Goal: Transaction & Acquisition: Purchase product/service

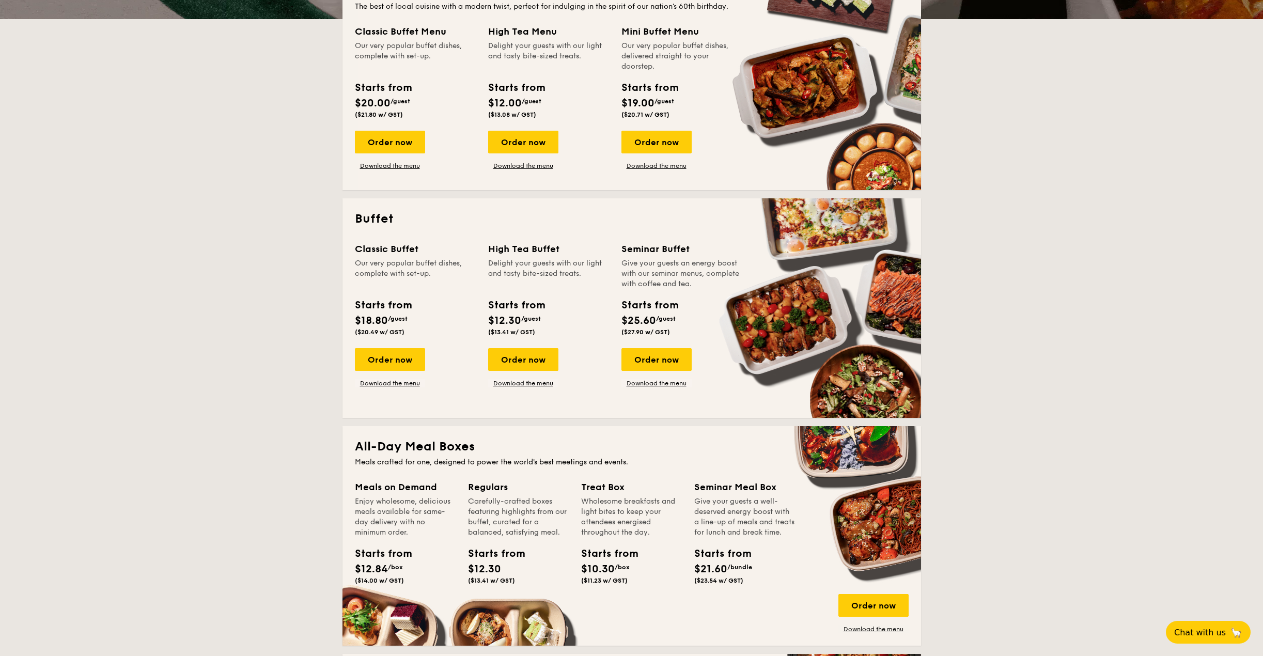
scroll to position [207, 0]
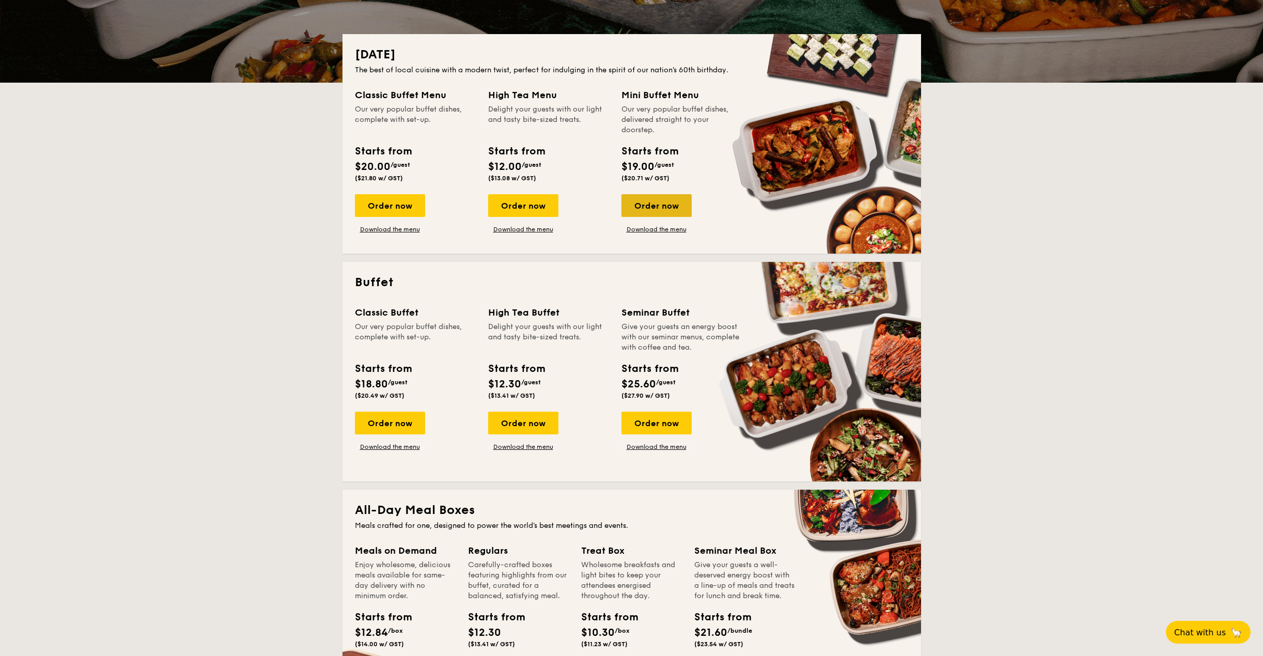
click at [668, 201] on div "Order now" at bounding box center [656, 205] width 70 height 23
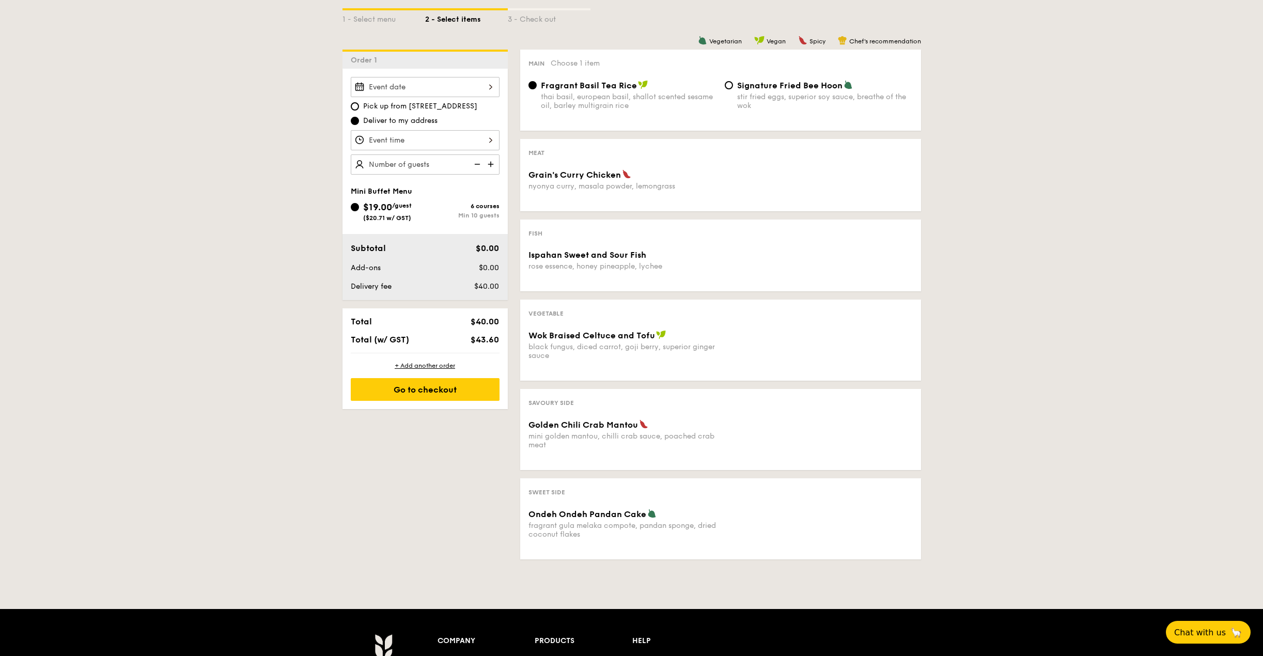
scroll to position [258, 0]
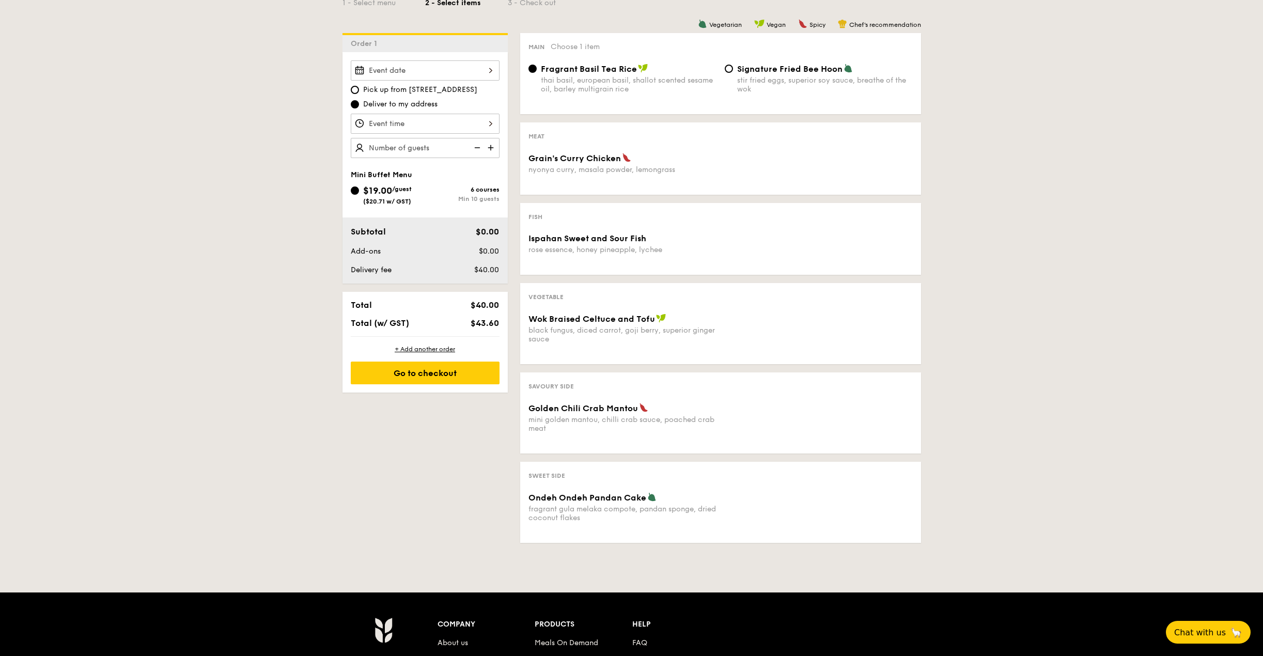
scroll to position [207, 0]
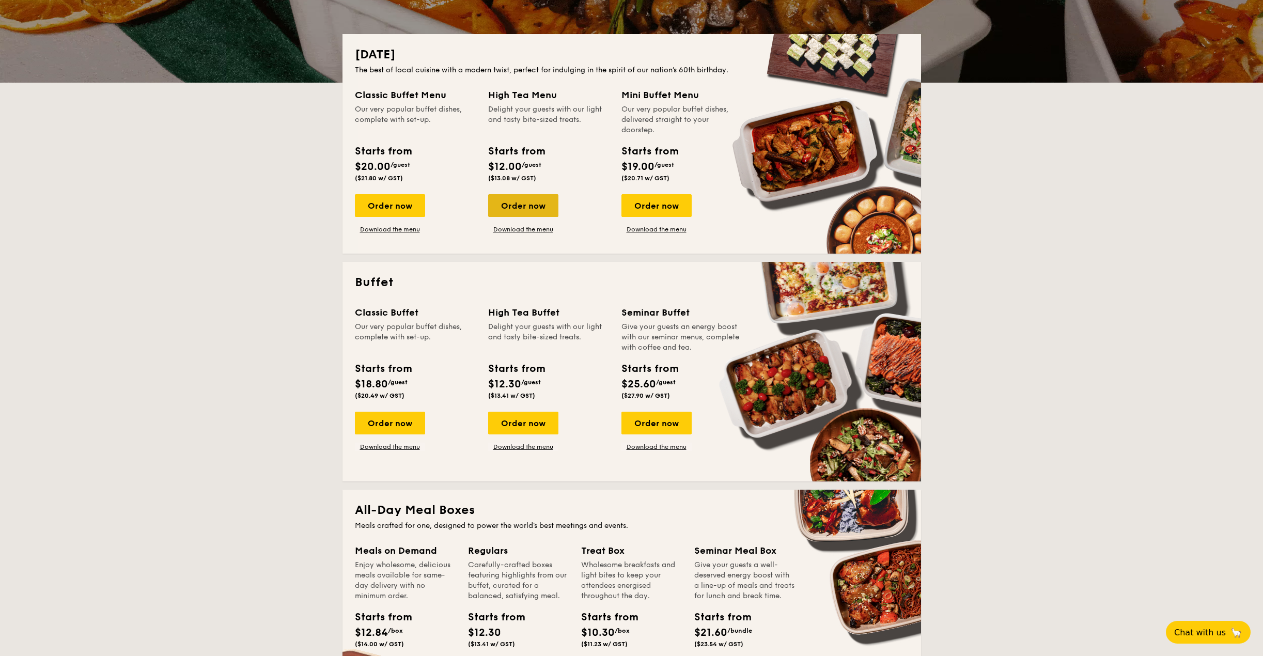
click at [543, 200] on div "Order now" at bounding box center [523, 205] width 70 height 23
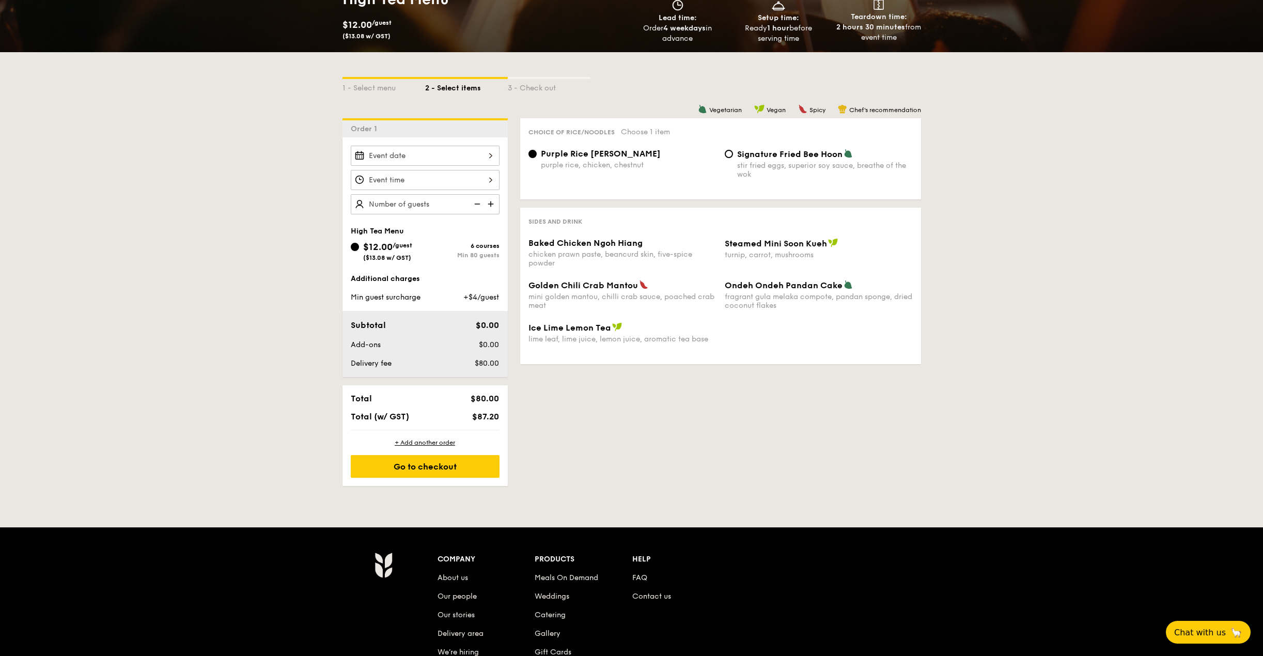
scroll to position [155, 0]
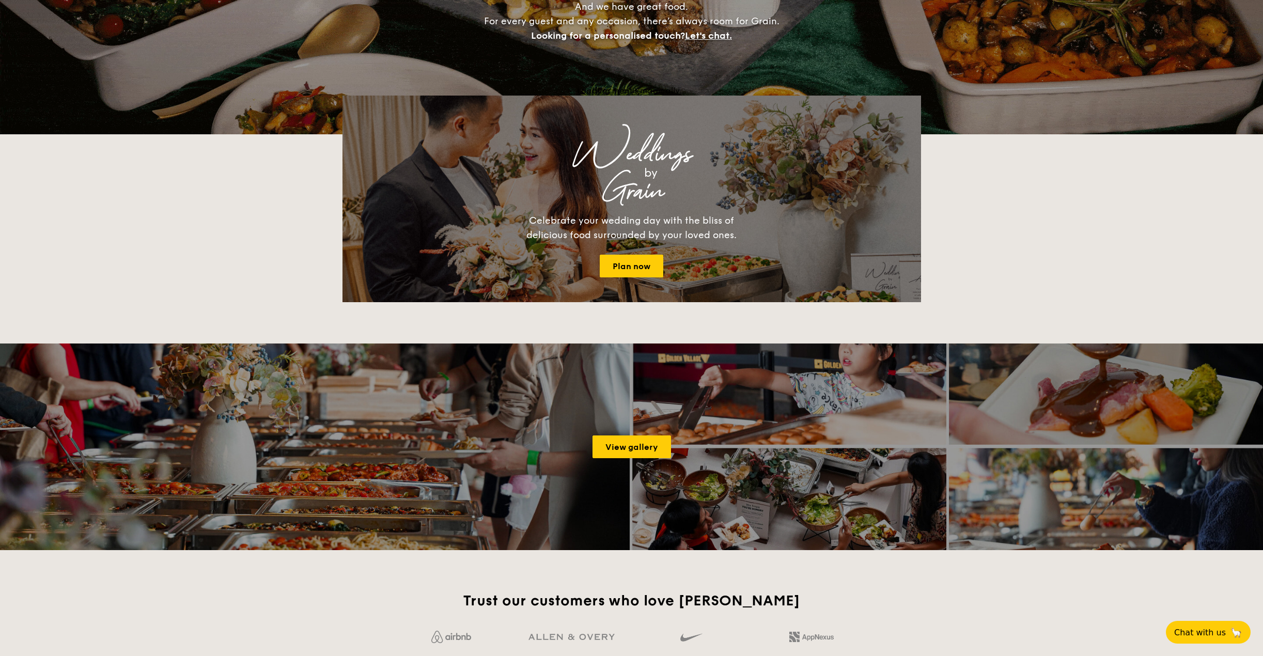
scroll to position [207, 0]
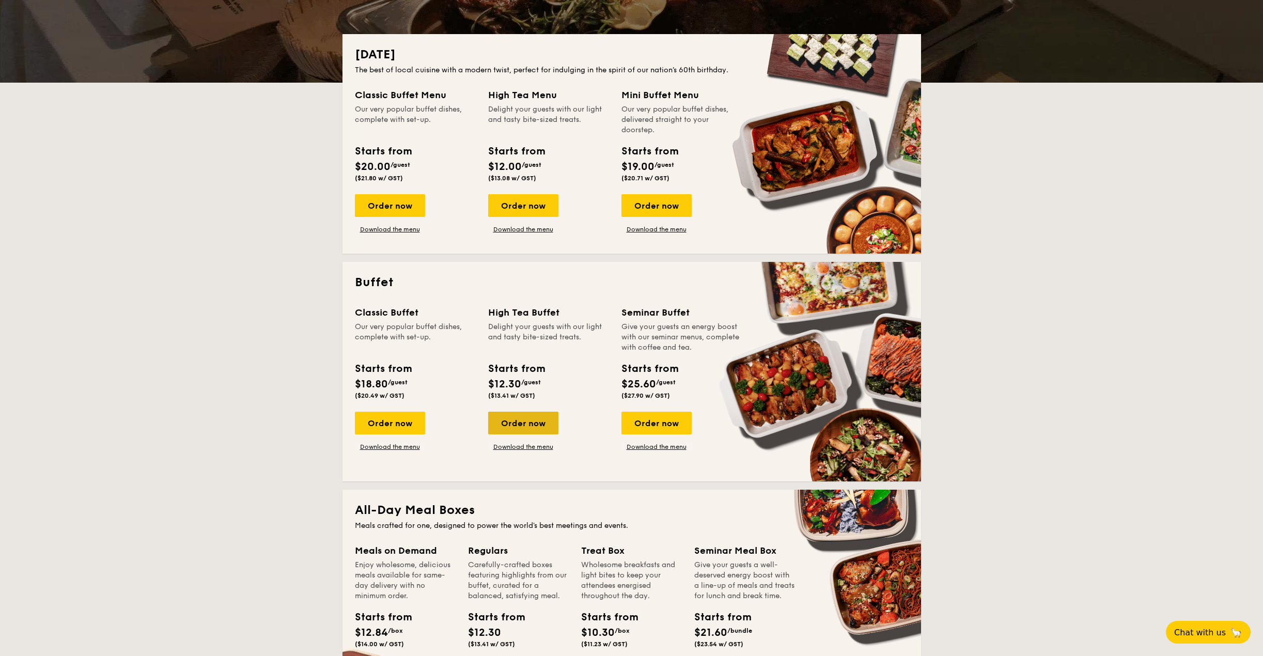
click at [539, 426] on div "Order now" at bounding box center [523, 423] width 70 height 23
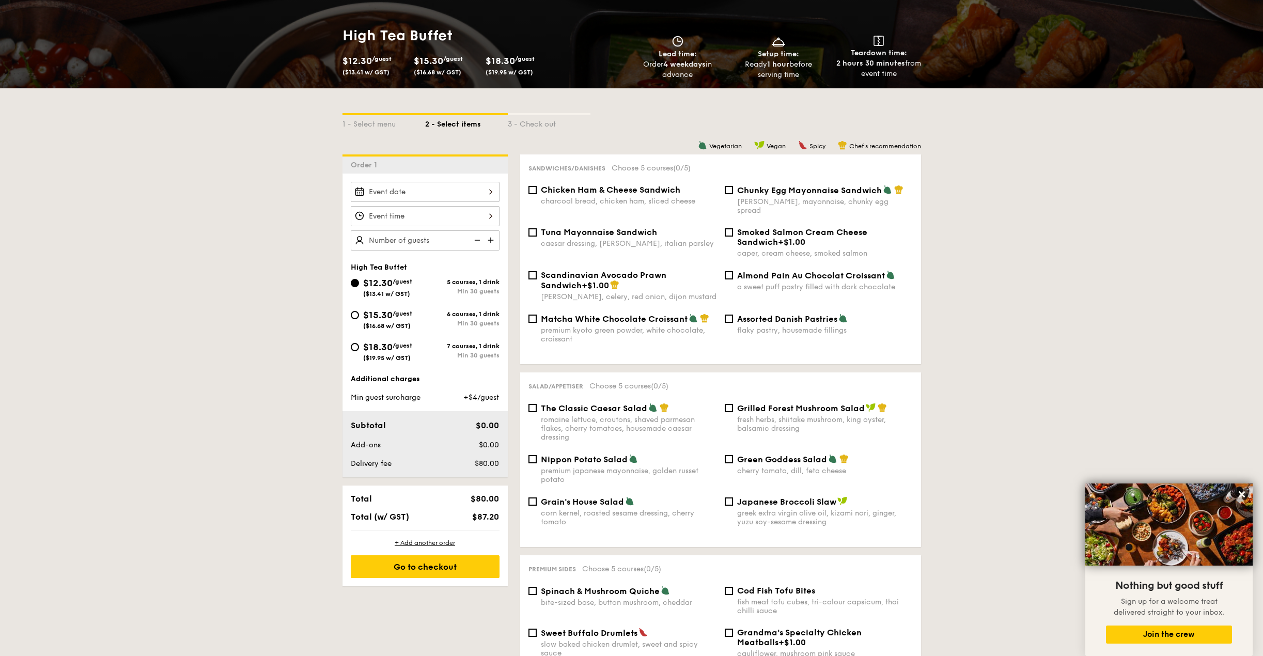
scroll to position [155, 0]
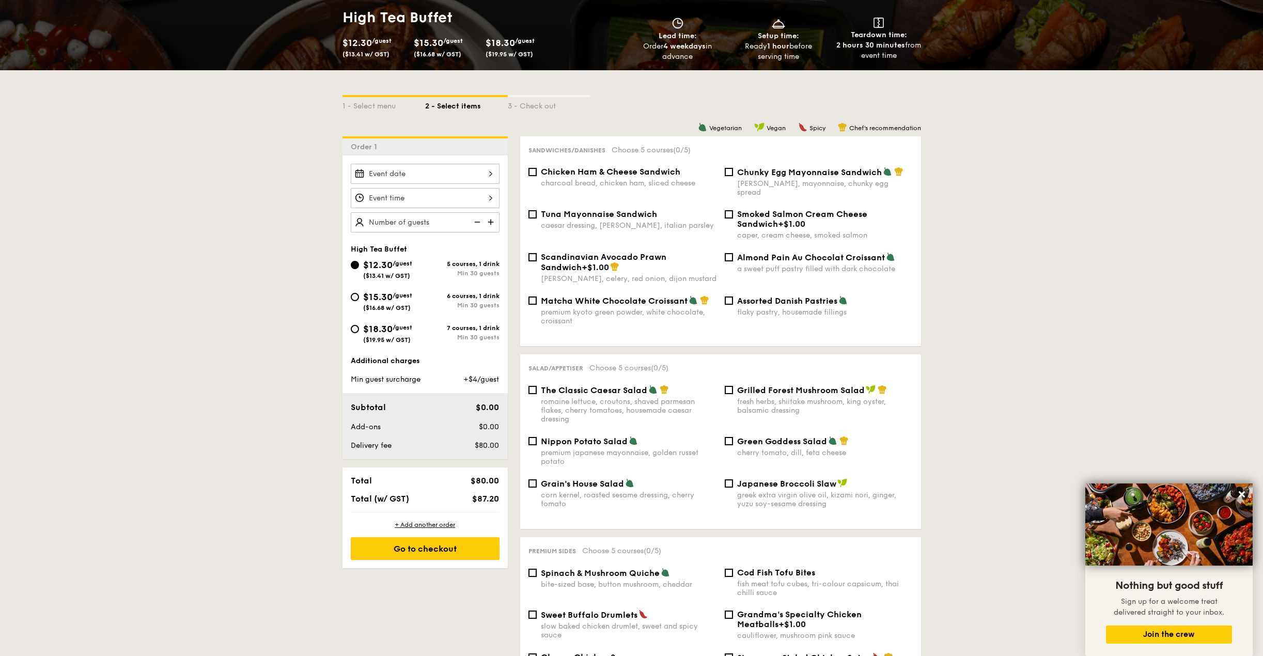
click at [563, 438] on div "Nippon Potato Salad premium japanese mayonnaise, golden russet potato" at bounding box center [629, 451] width 176 height 30
click at [537, 438] on input "Nippon Potato Salad premium japanese mayonnaise, golden russet potato" at bounding box center [532, 441] width 8 height 8
checkbox input "true"
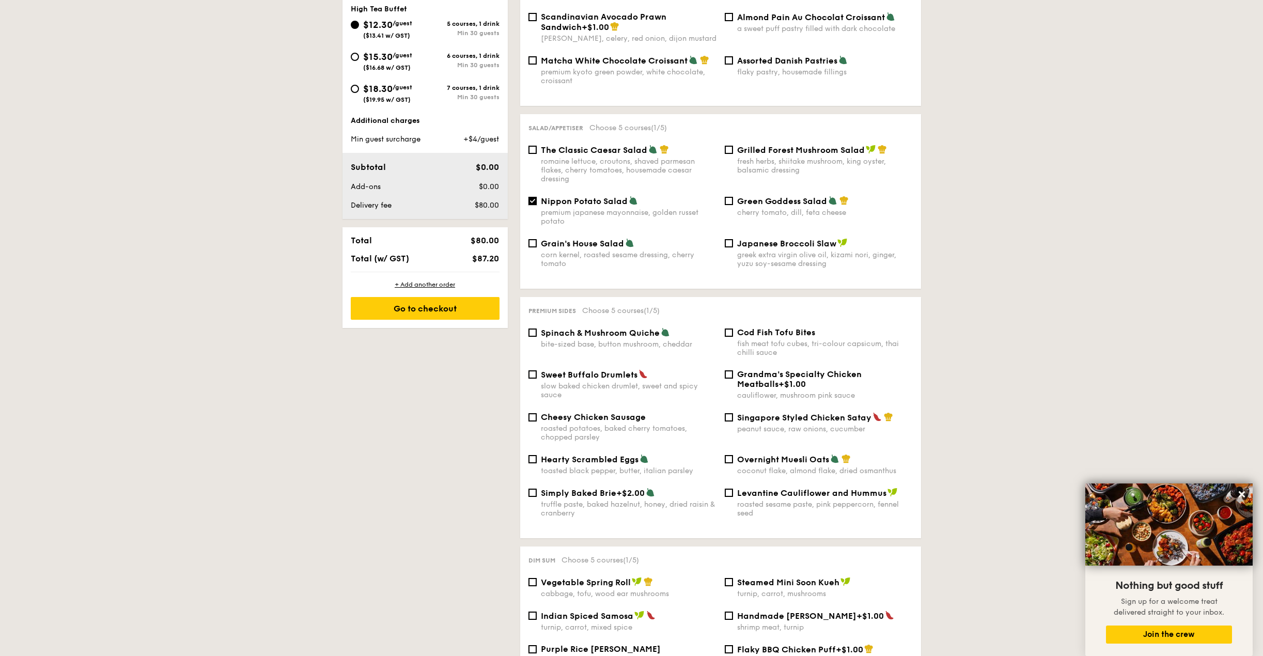
scroll to position [413, 0]
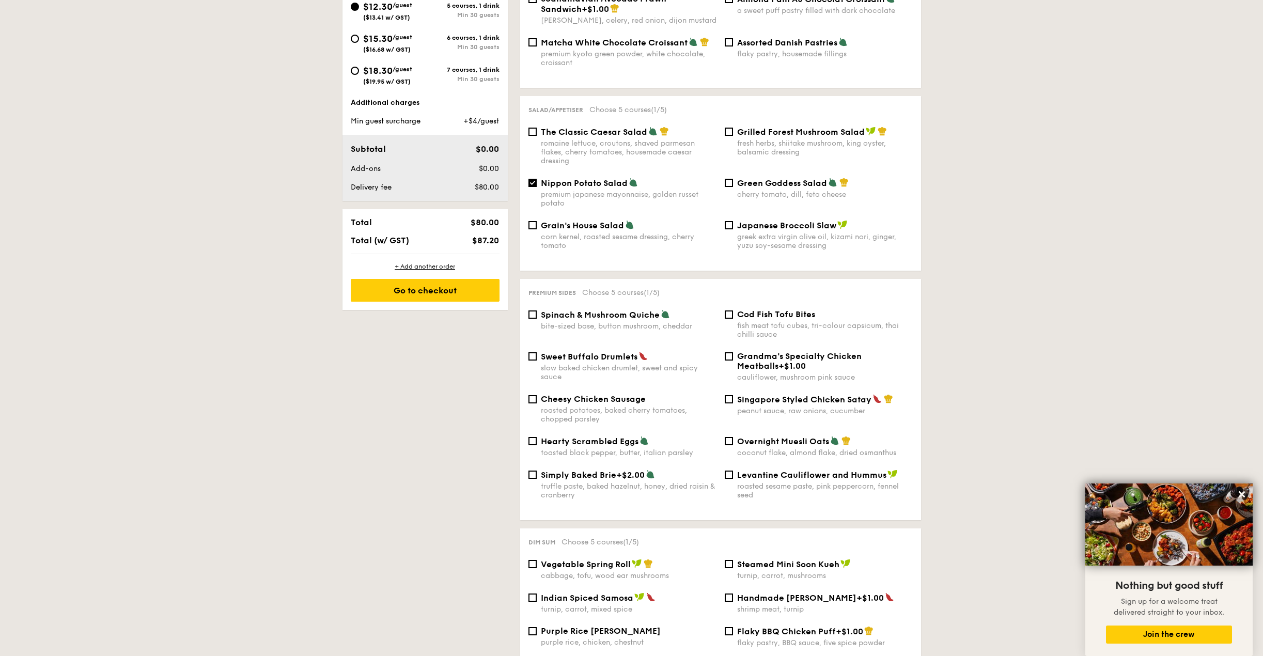
click at [613, 353] on div "Sweet Buffalo Drumlets slow baked chicken drumlet, sweet and spicy sauce" at bounding box center [629, 366] width 176 height 30
click at [537, 353] on input "Sweet Buffalo Drumlets slow baked chicken drumlet, sweet and spicy sauce" at bounding box center [532, 356] width 8 height 8
checkbox input "true"
click at [773, 321] on div "fish meat tofu cubes, tri-colour capsicum, thai chilli sauce" at bounding box center [825, 330] width 176 height 18
click at [733, 319] on input "Cod Fish Tofu Bites fish meat tofu cubes, tri-colour capsicum, thai chilli sauce" at bounding box center [729, 314] width 8 height 8
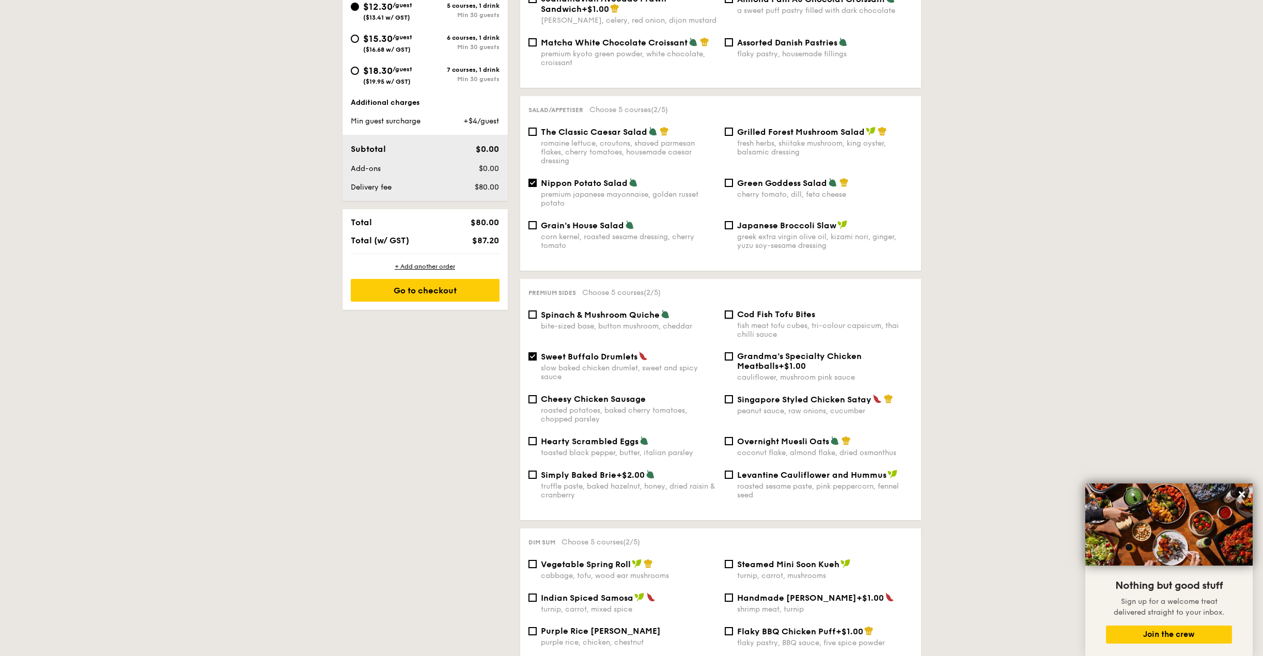
checkbox input "true"
click at [794, 406] on div "peanut sauce, raw onions, cucumber" at bounding box center [825, 410] width 176 height 9
click at [733, 403] on input "Singapore Styled Chicken Satay peanut sauce, raw onions, cucumber" at bounding box center [729, 399] width 8 height 8
checkbox input "true"
click at [576, 406] on div "roasted potatoes, baked cherry tomatoes, chopped parsley" at bounding box center [629, 415] width 176 height 18
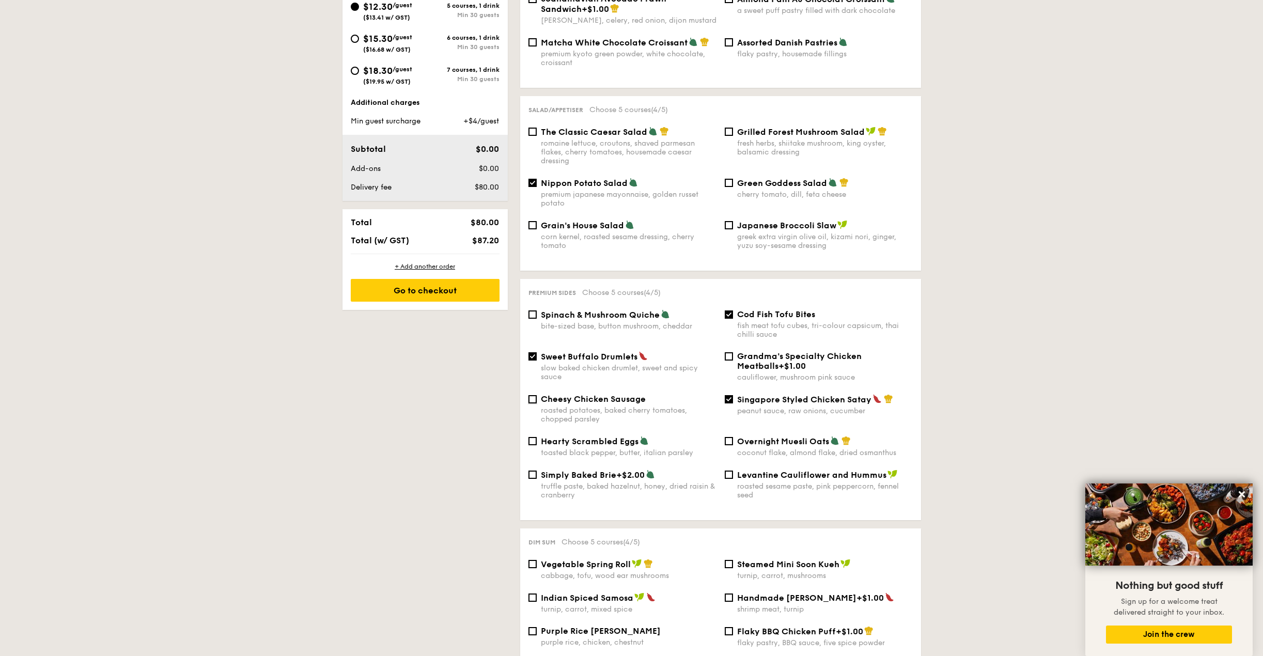
click at [537, 399] on input "Cheesy Chicken Sausage roasted potatoes, baked cherry tomatoes, chopped parsley" at bounding box center [532, 399] width 8 height 8
checkbox input "true"
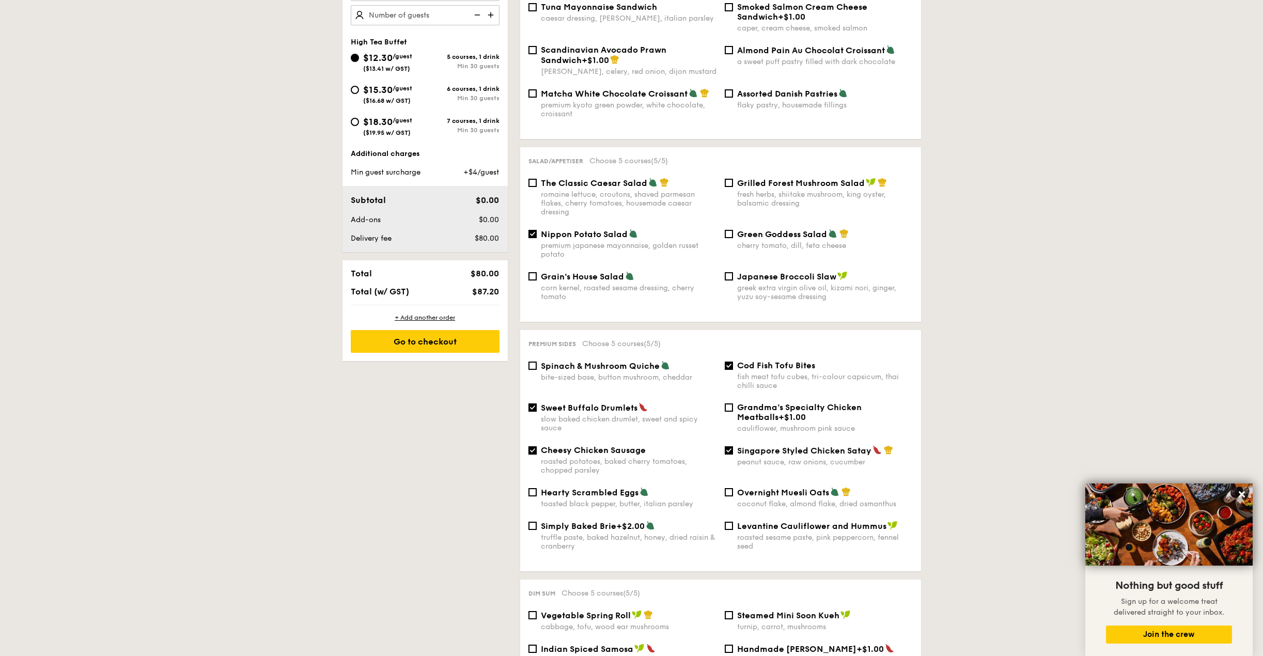
scroll to position [465, 0]
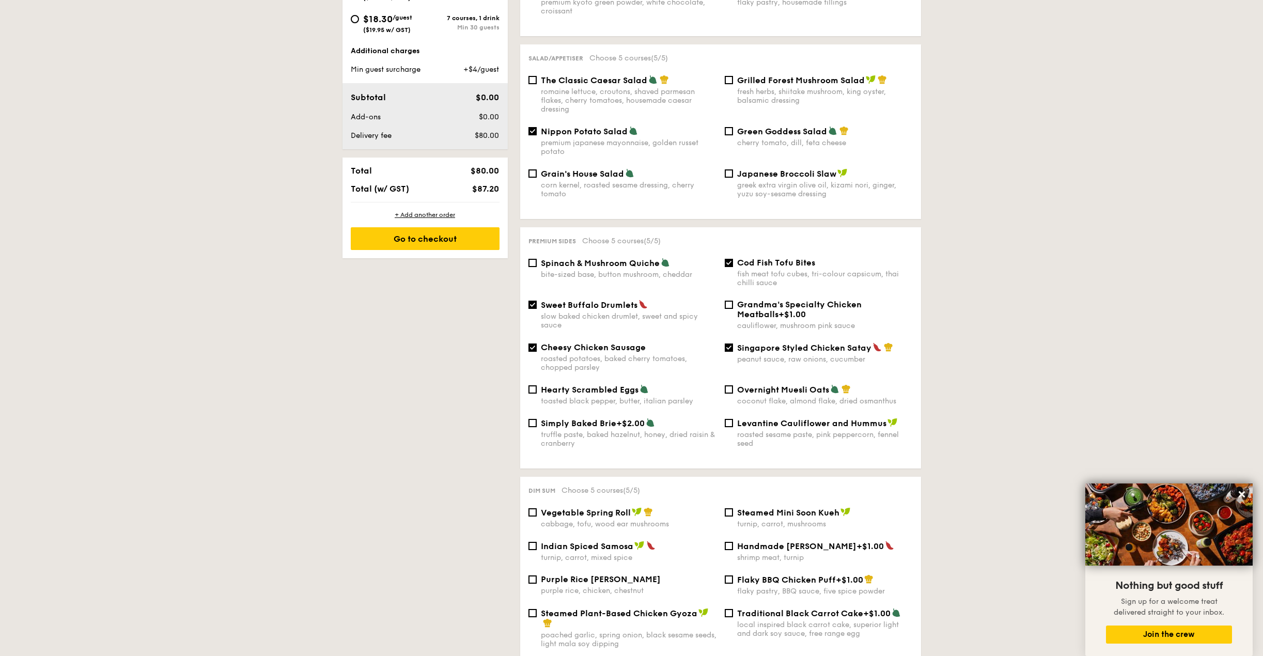
click at [586, 300] on span "Sweet Buffalo Drumlets" at bounding box center [589, 305] width 97 height 10
click at [537, 301] on input "Sweet Buffalo Drumlets slow baked chicken drumlet, sweet and spicy sauce" at bounding box center [532, 305] width 8 height 8
checkbox input "false"
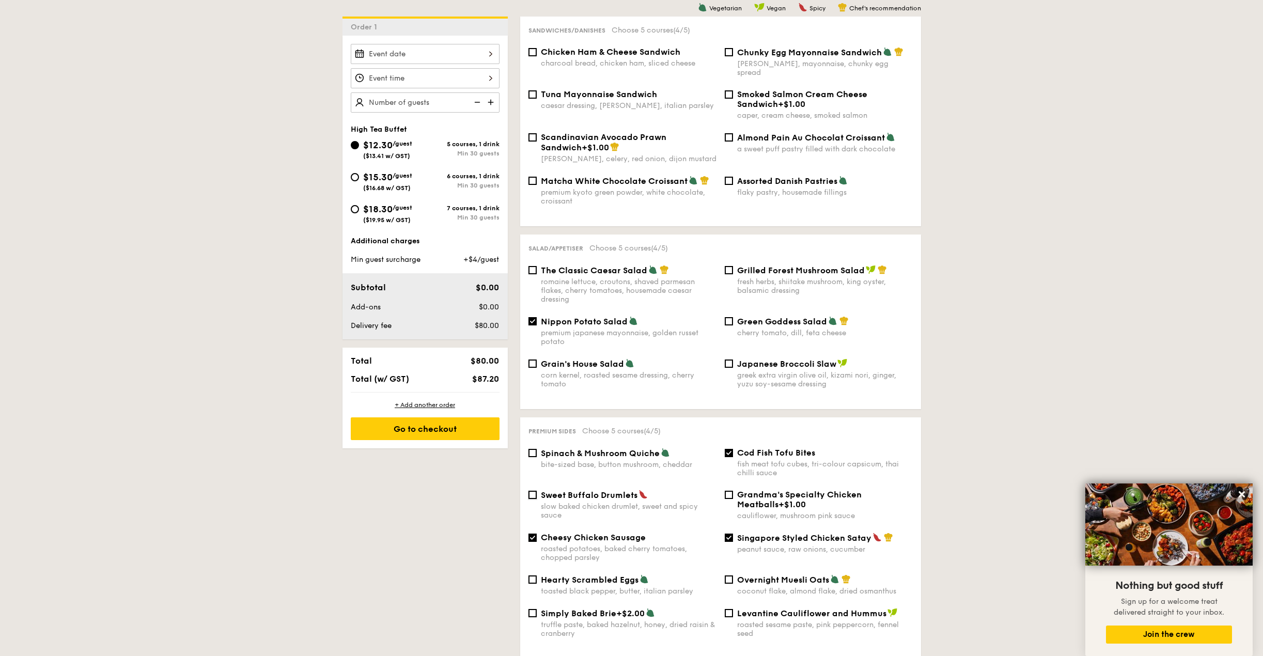
scroll to position [362, 0]
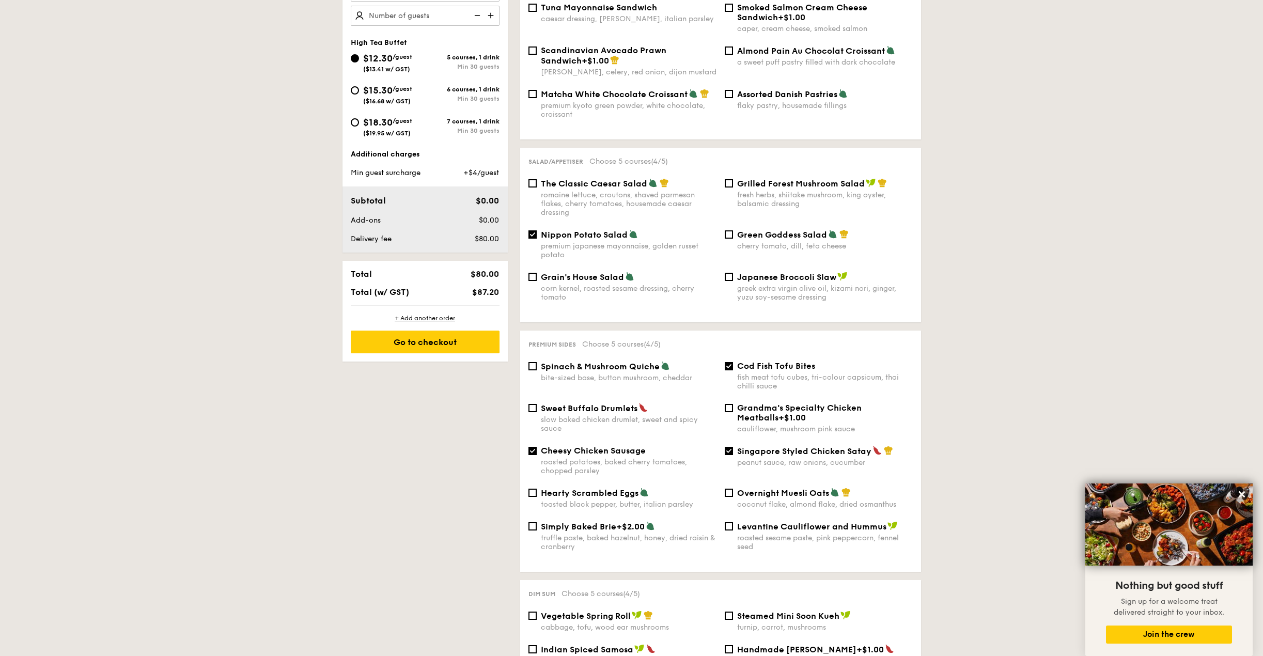
click at [602, 446] on span "Cheesy Chicken Sausage" at bounding box center [593, 451] width 105 height 10
click at [537, 447] on input "Cheesy Chicken Sausage roasted potatoes, baked cherry tomatoes, chopped parsley" at bounding box center [532, 451] width 8 height 8
checkbox input "false"
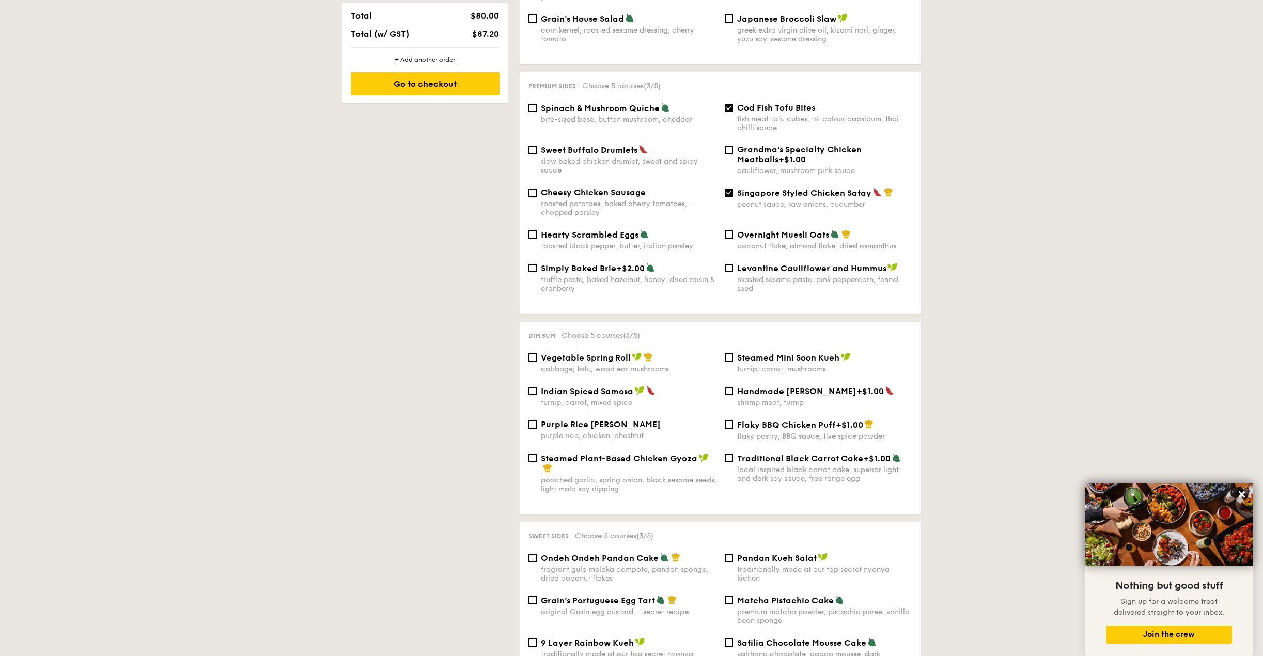
scroll to position [671, 0]
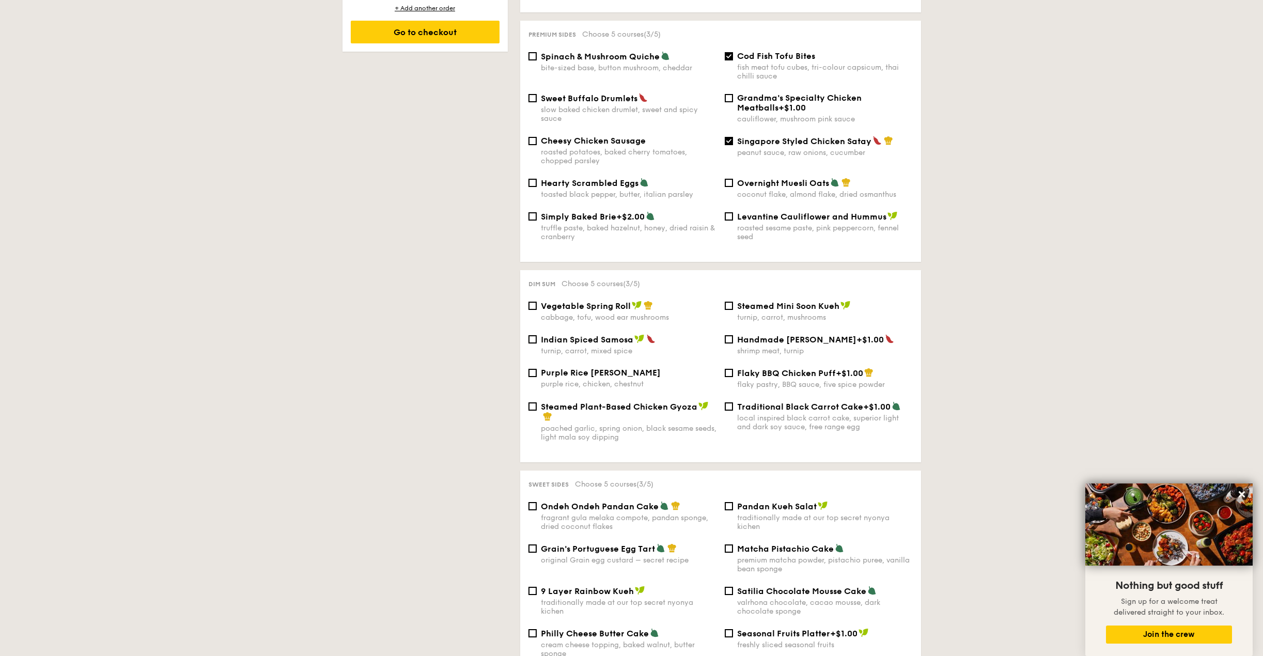
click at [786, 402] on span "Traditional Black Carrot Cake" at bounding box center [800, 407] width 126 height 10
click at [733, 402] on input "Traditional Black Carrot Cake +$1.00 local inspired black carrot cake, superior…" at bounding box center [729, 406] width 8 height 8
checkbox input "true"
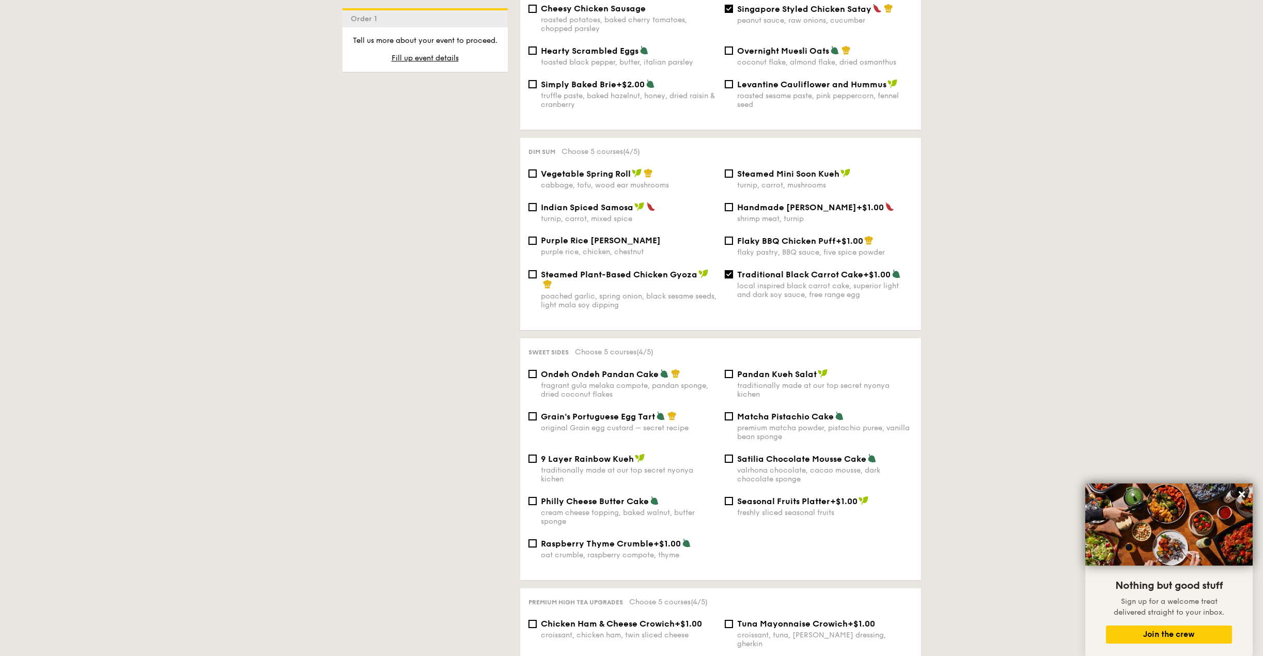
scroll to position [855, 0]
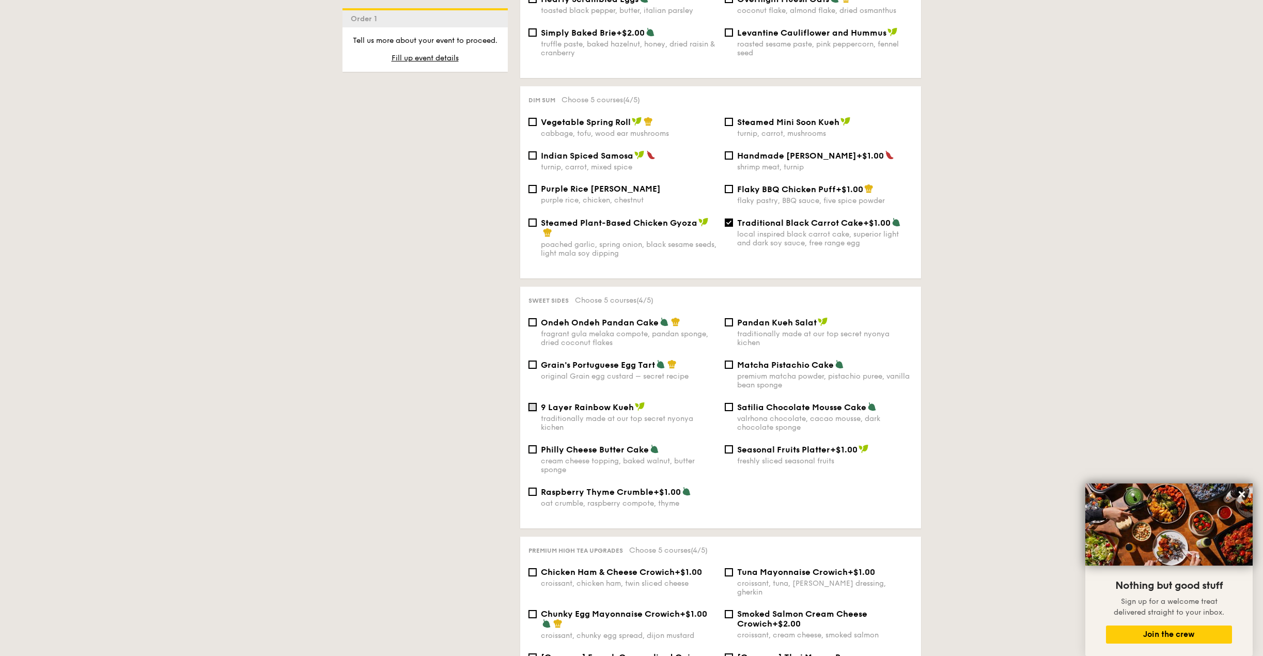
click at [531, 403] on input "9 Layer Rainbow Kueh traditionally made at our top secret nyonya kichen" at bounding box center [532, 407] width 8 height 8
checkbox input "true"
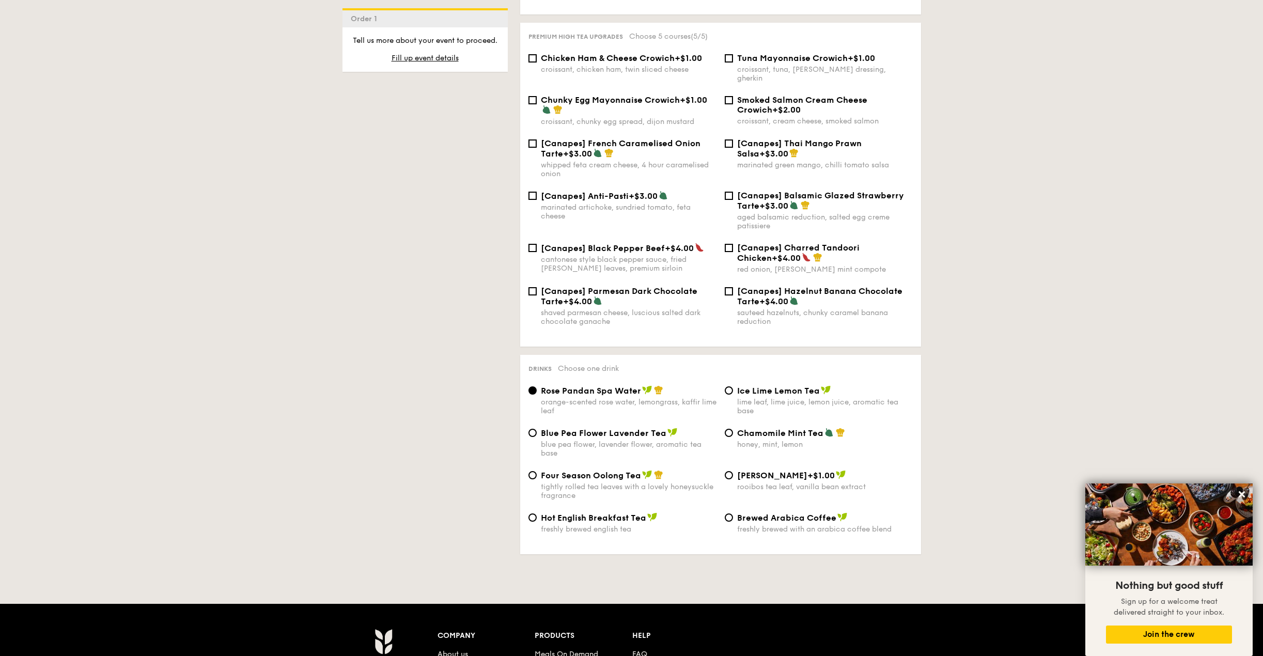
scroll to position [1372, 0]
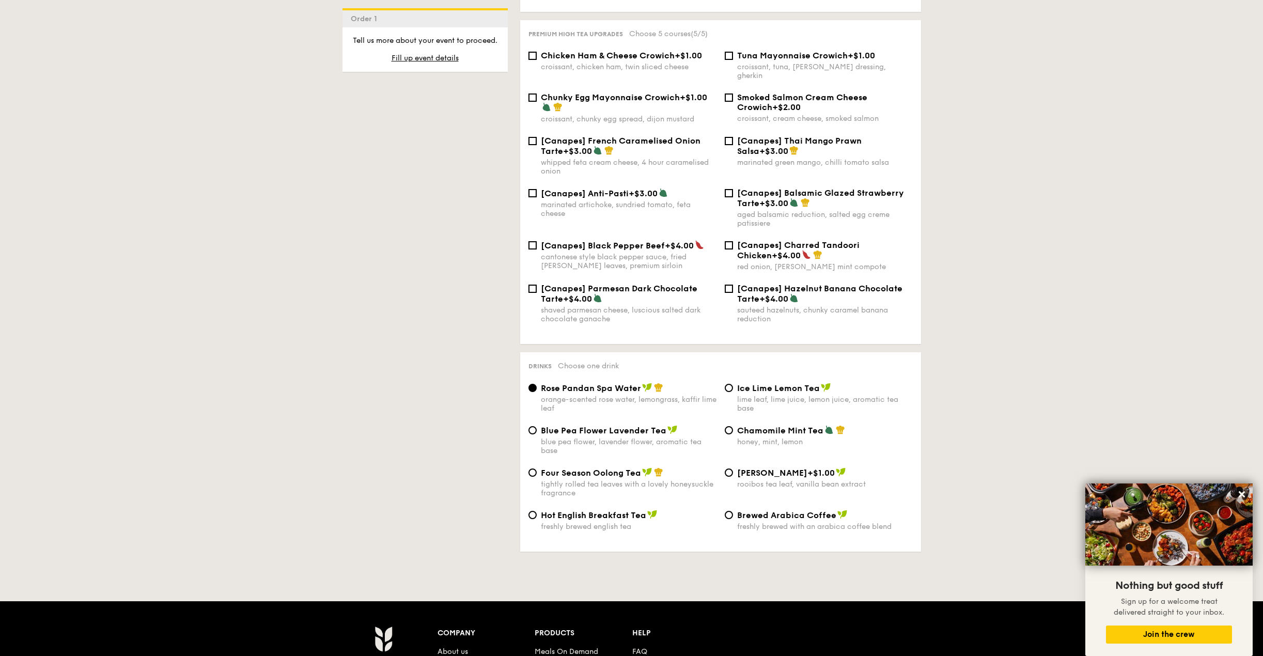
click at [571, 426] on span "Blue Pea Flower Lavender Tea" at bounding box center [604, 431] width 126 height 10
click at [537, 426] on input "Blue Pea Flower Lavender Tea blue pea flower, lavender flower, aromatic tea base" at bounding box center [532, 430] width 8 height 8
radio input "true"
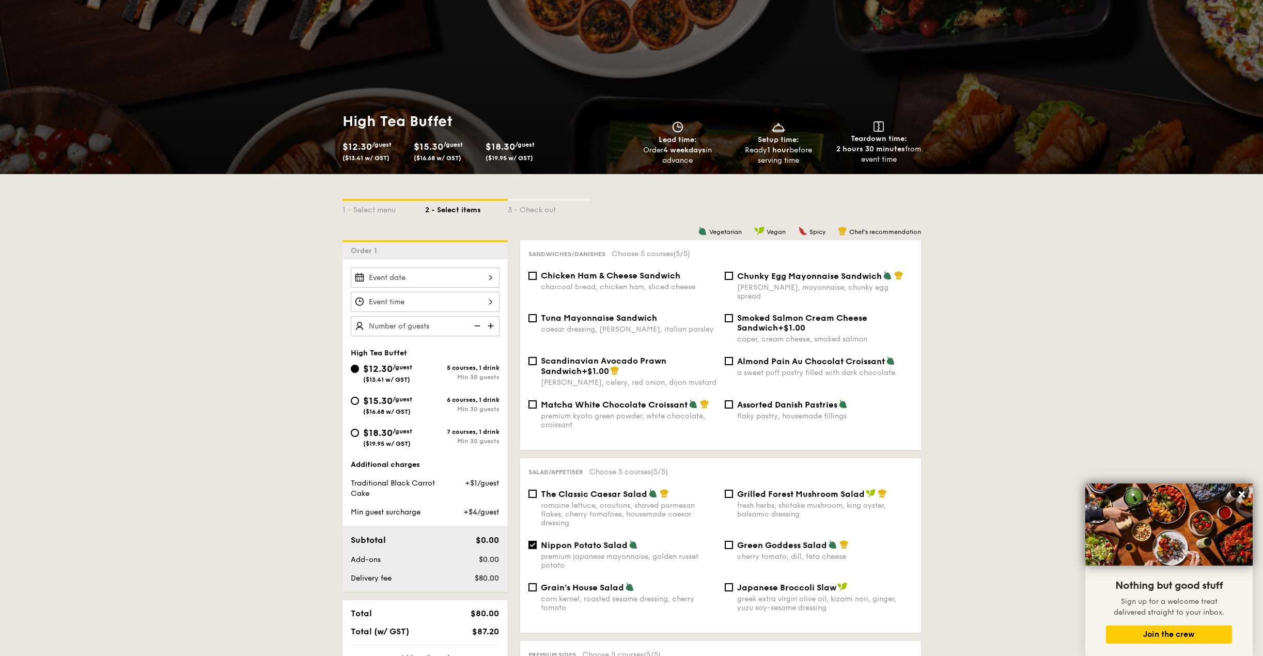
scroll to position [52, 0]
click at [416, 278] on div at bounding box center [425, 277] width 149 height 20
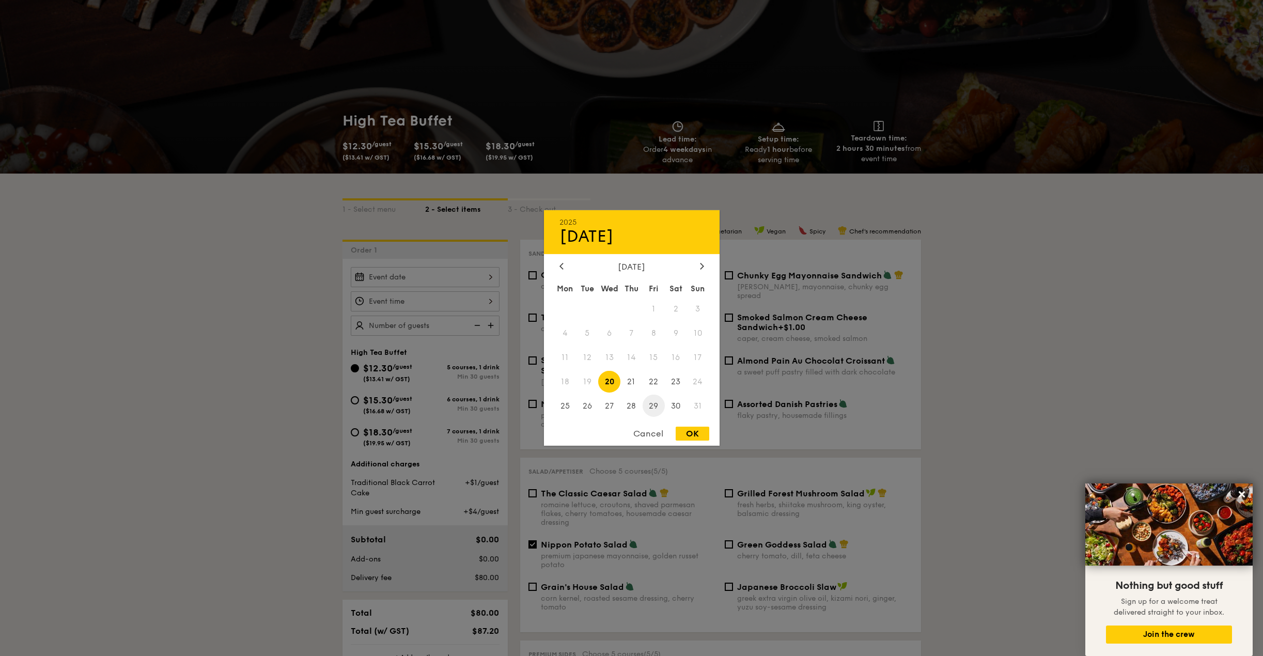
click at [657, 409] on span "29" at bounding box center [654, 406] width 22 height 22
click at [702, 430] on div "OK" at bounding box center [693, 434] width 34 height 14
type input "[DATE]"
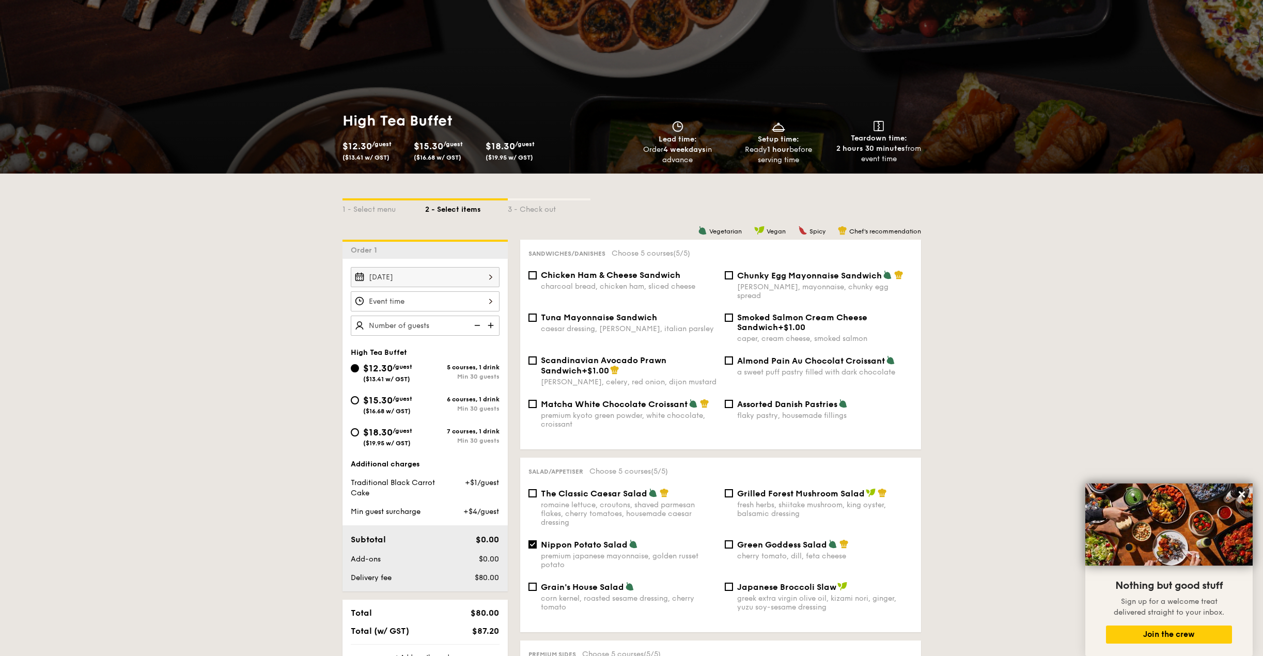
click at [459, 304] on div at bounding box center [425, 301] width 149 height 20
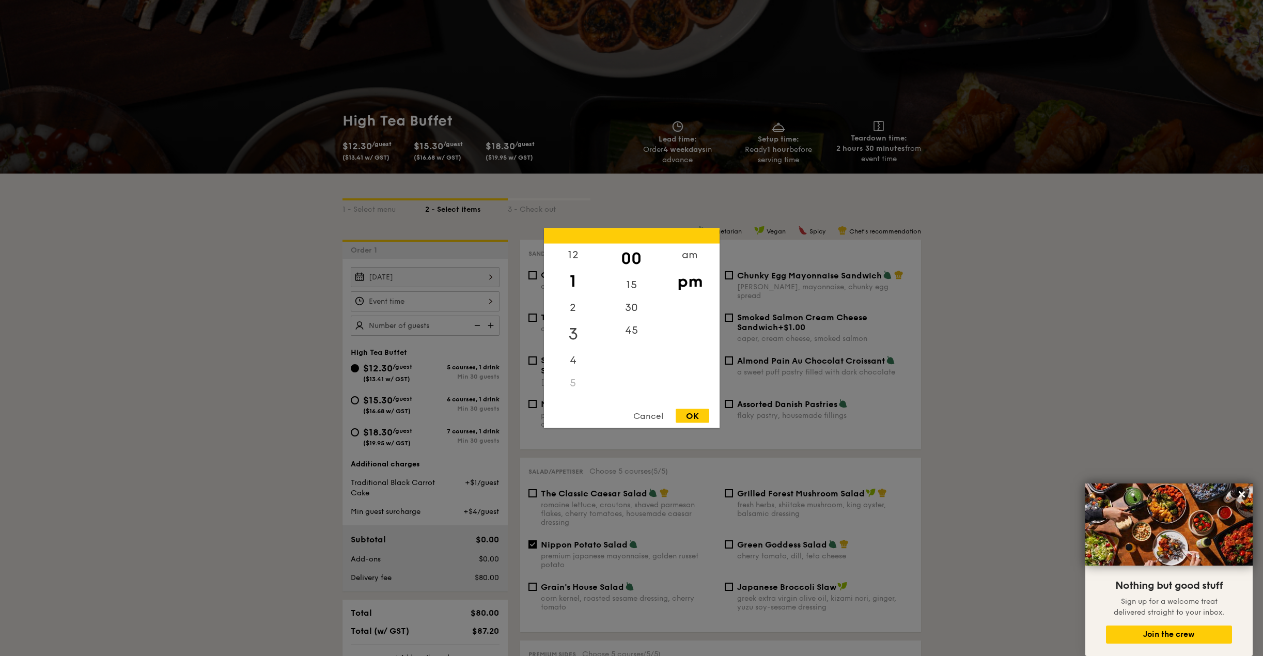
click at [571, 337] on div "3" at bounding box center [573, 334] width 58 height 30
click at [703, 417] on div "OK" at bounding box center [693, 416] width 34 height 14
type input "3:00PM"
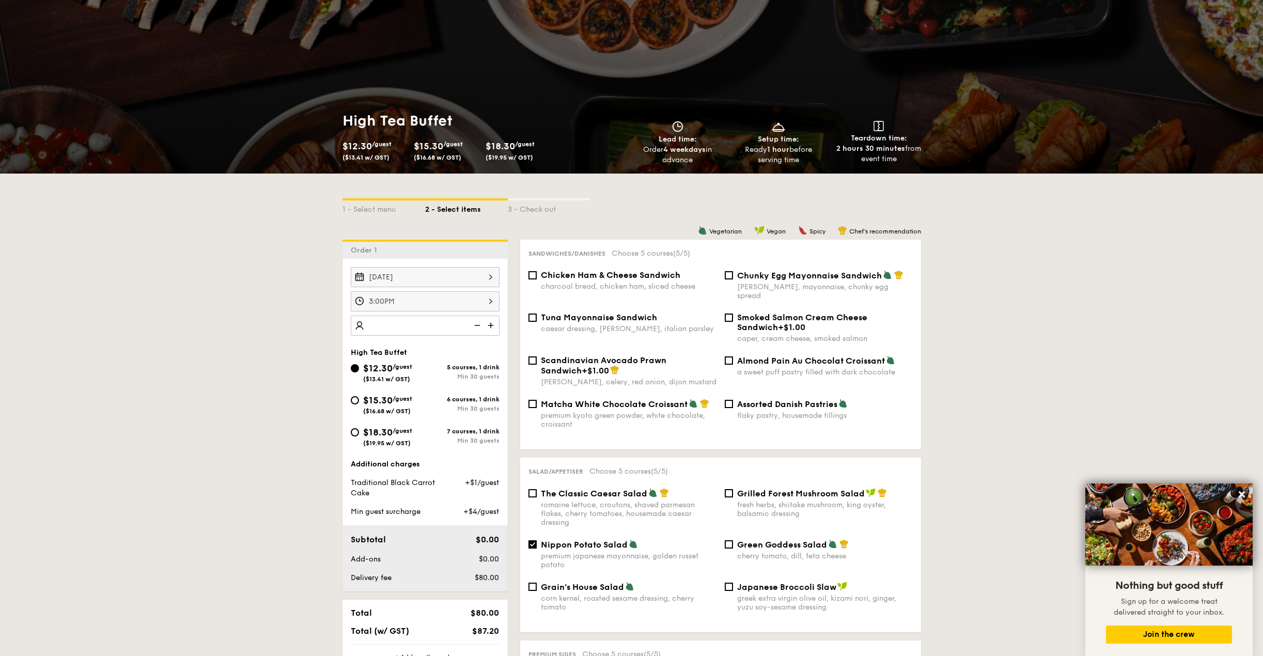
click at [473, 325] on img at bounding box center [475, 326] width 15 height 20
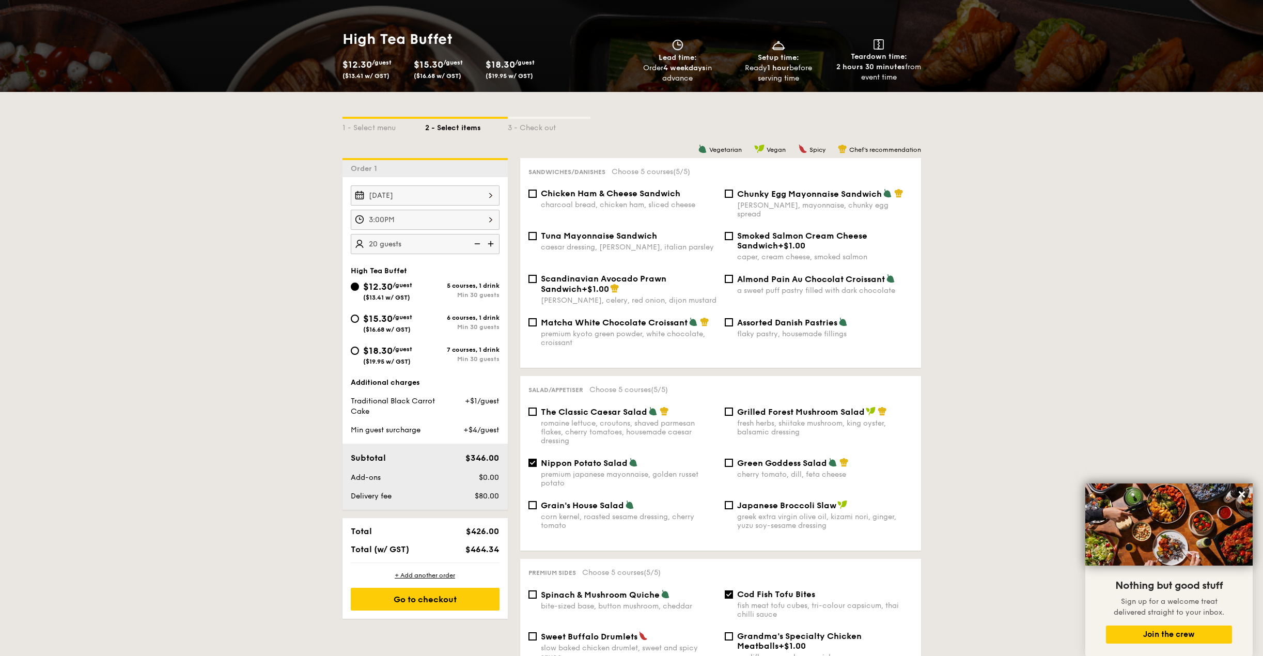
scroll to position [155, 0]
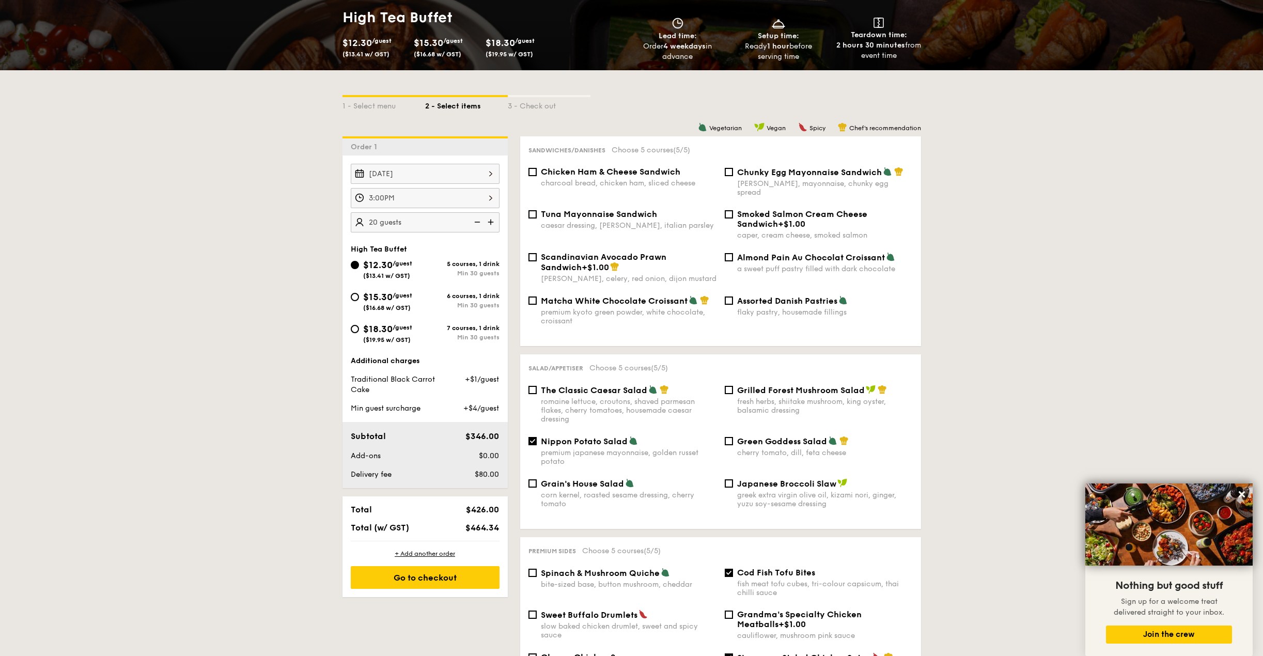
click at [491, 225] on img at bounding box center [491, 222] width 15 height 20
click at [478, 223] on img at bounding box center [475, 222] width 15 height 20
click at [496, 223] on img at bounding box center [491, 222] width 15 height 20
click at [494, 223] on img at bounding box center [491, 222] width 15 height 20
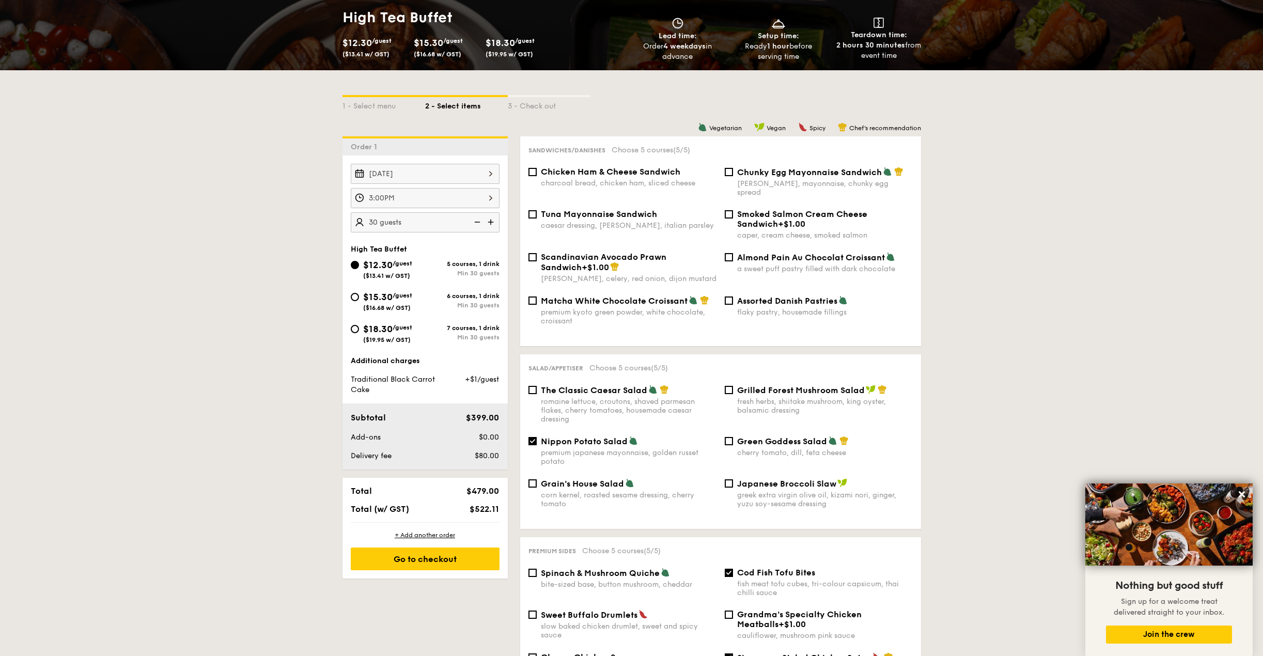
click at [477, 223] on img at bounding box center [475, 222] width 15 height 20
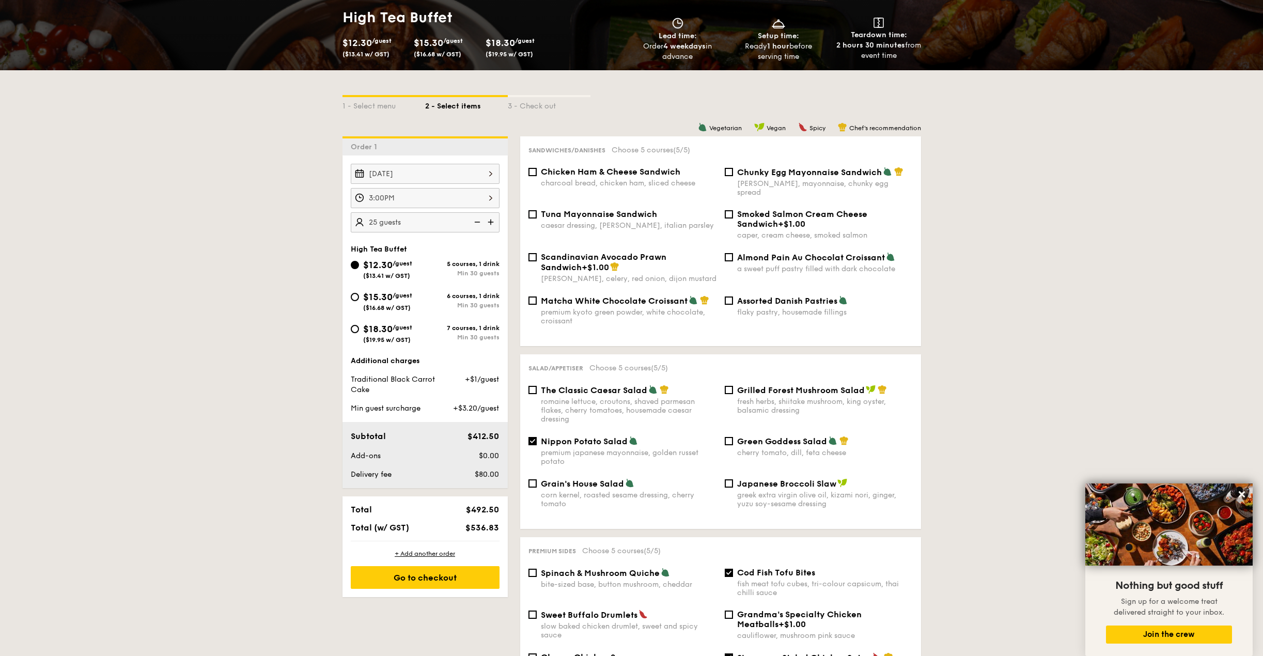
click at [477, 223] on img at bounding box center [475, 222] width 15 height 20
click at [492, 224] on img at bounding box center [491, 222] width 15 height 20
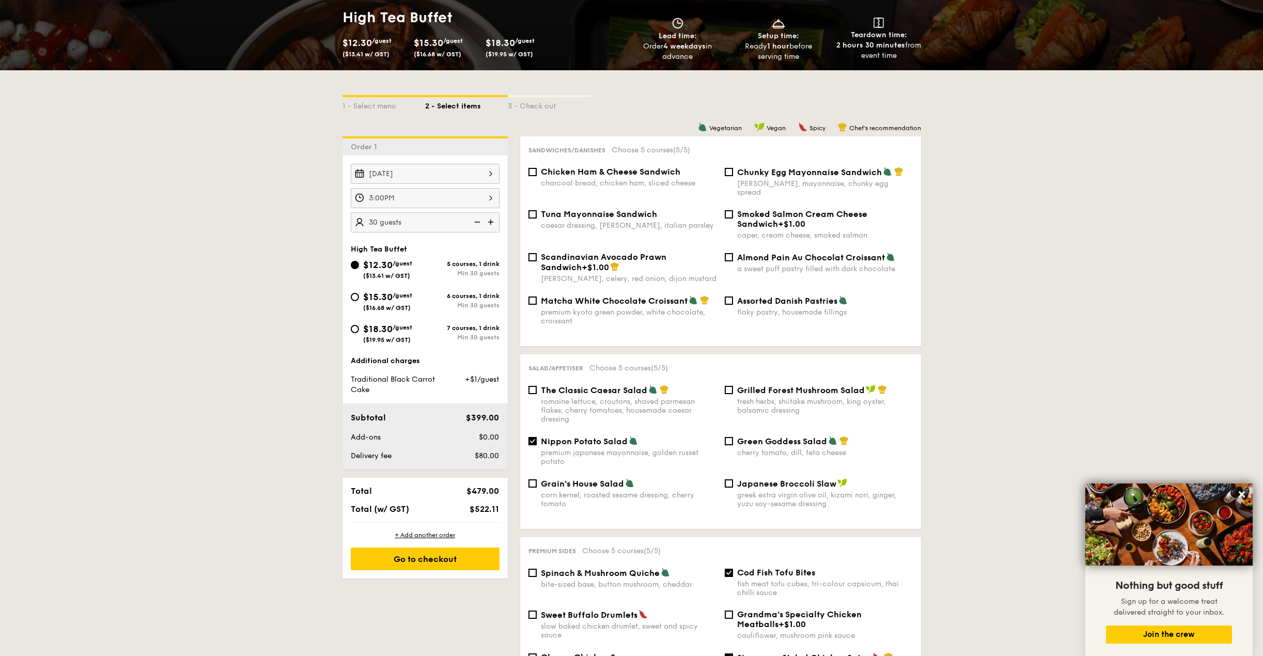
click at [479, 223] on img at bounding box center [475, 222] width 15 height 20
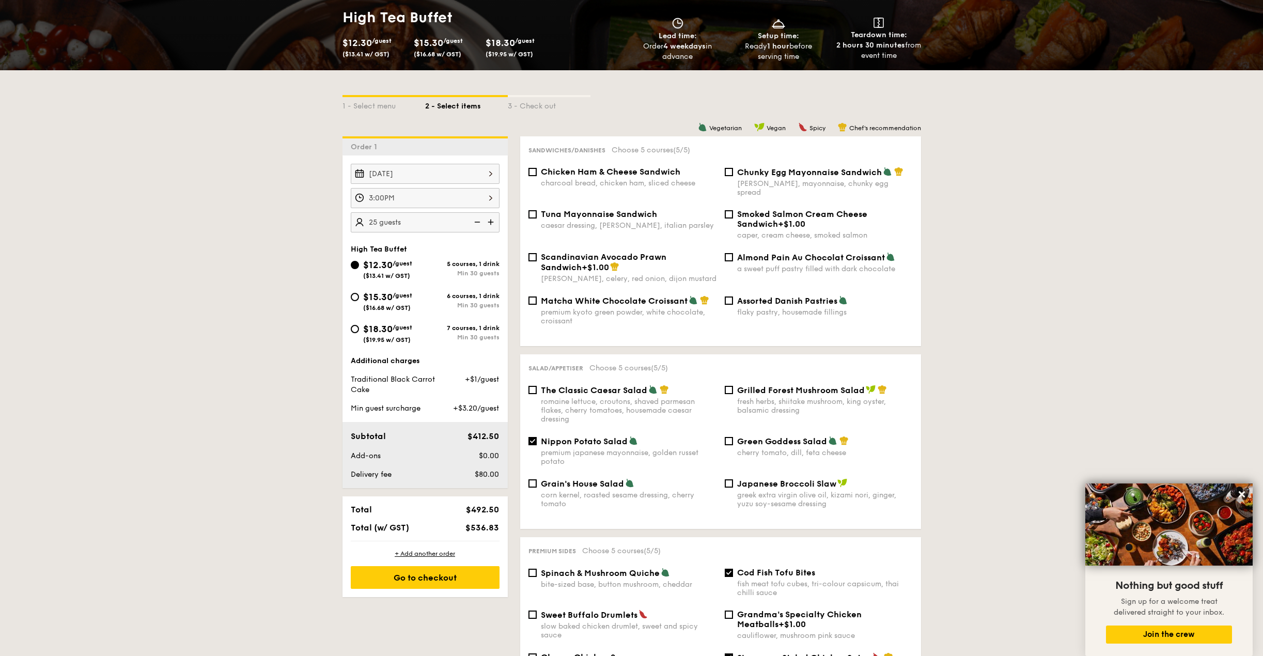
click at [479, 223] on img at bounding box center [475, 222] width 15 height 20
click at [492, 221] on img at bounding box center [491, 222] width 15 height 20
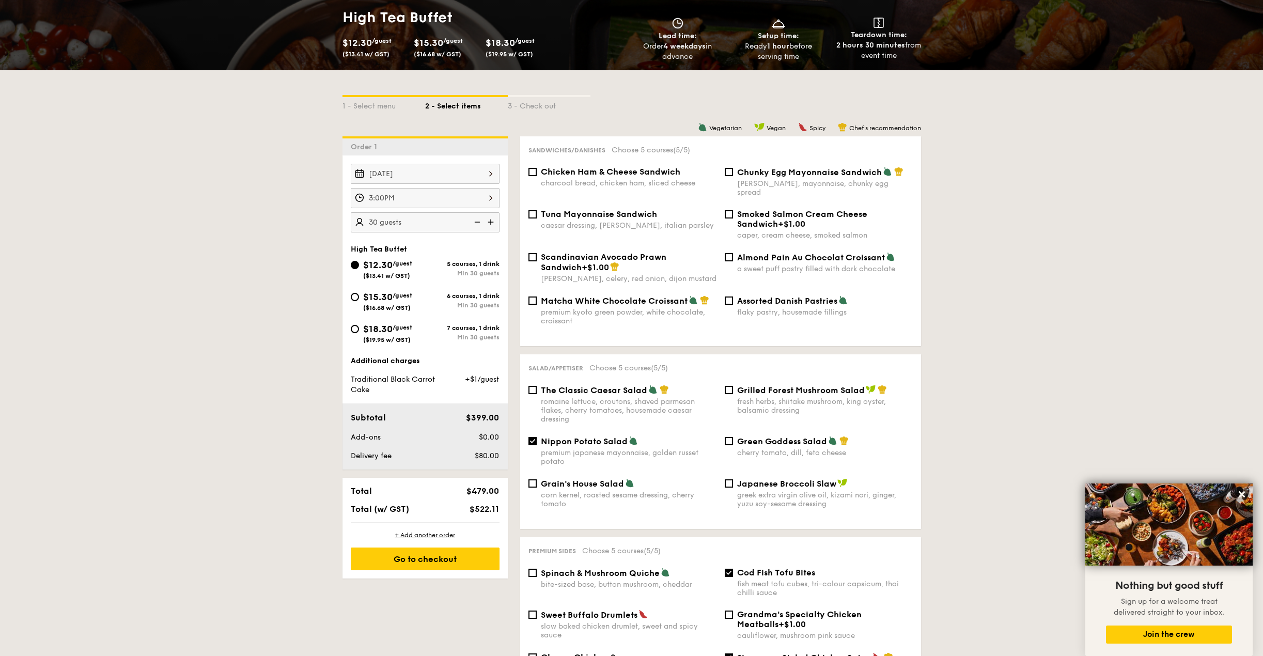
click at [479, 224] on img at bounding box center [475, 222] width 15 height 20
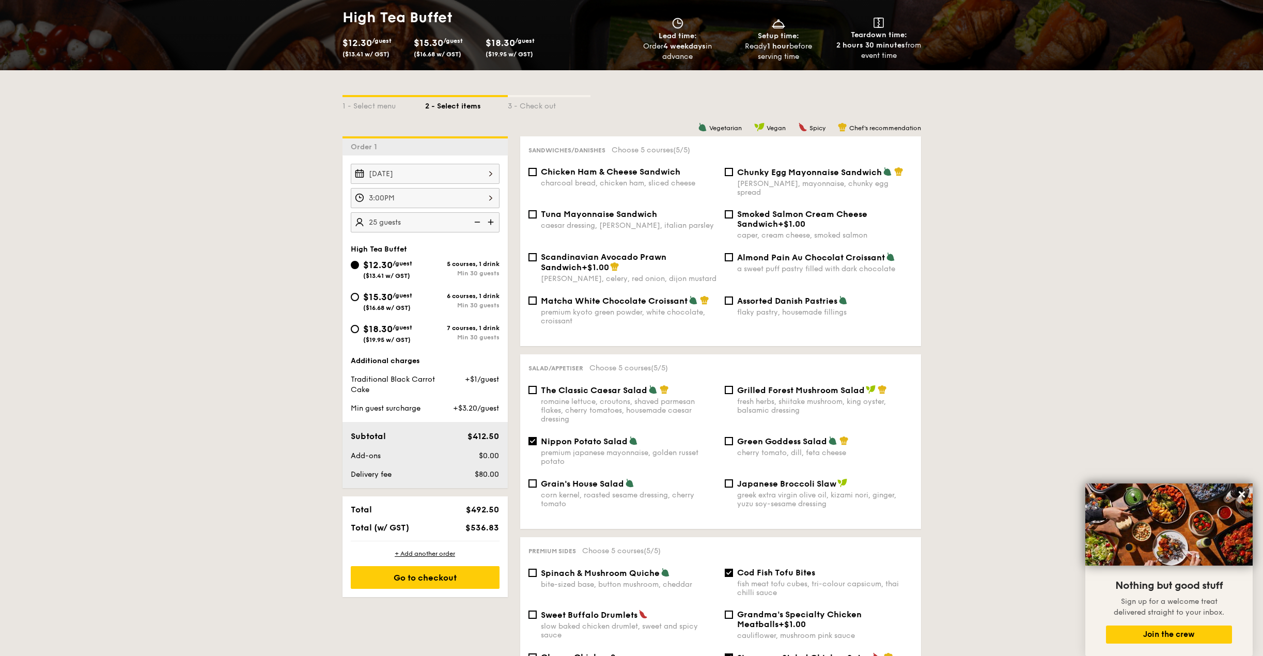
click at [479, 224] on img at bounding box center [475, 222] width 15 height 20
type input "20 guests"
click at [379, 300] on span "$15.30" at bounding box center [377, 296] width 29 height 11
click at [359, 300] on input "$15.30 /guest ($16.68 w/ GST) 6 courses, 1 drink Min 30 guests" at bounding box center [355, 297] width 8 height 8
radio input "true"
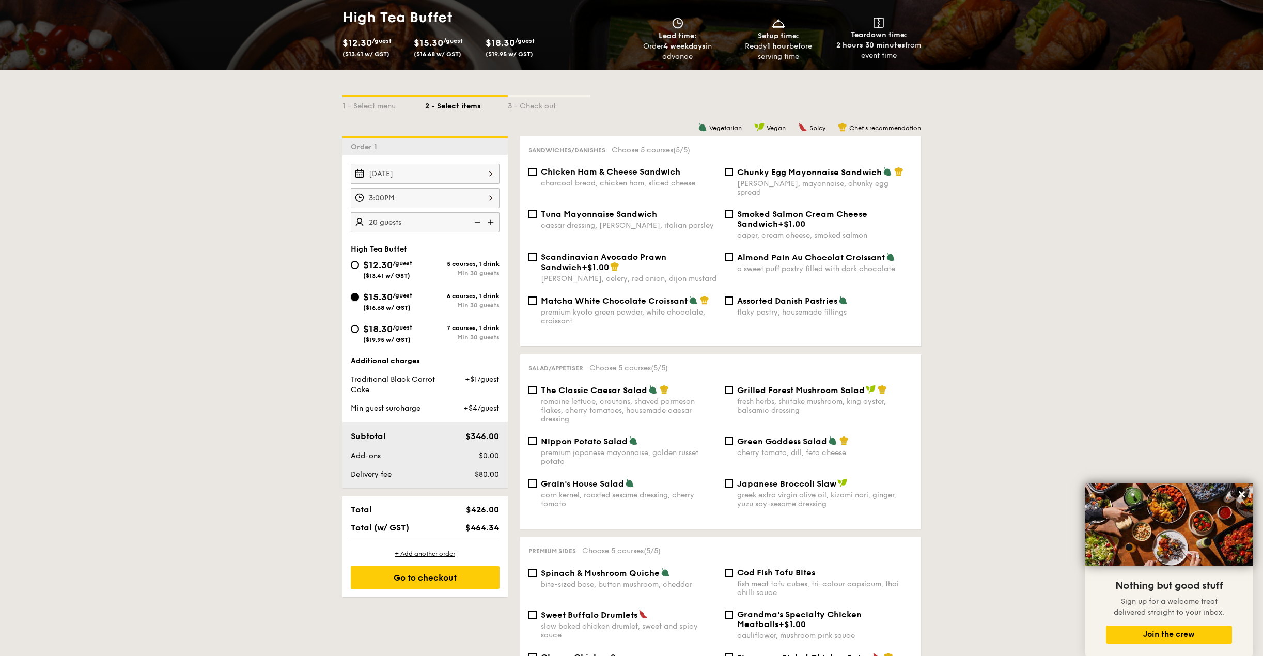
checkbox input "false"
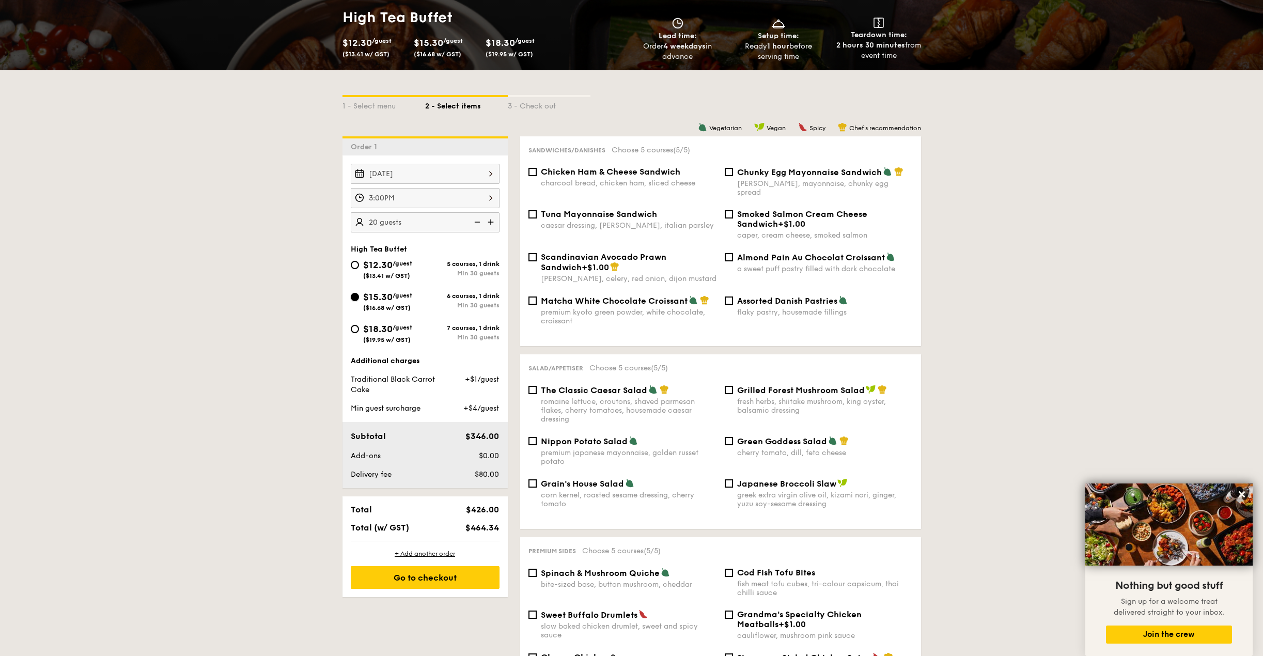
radio input "true"
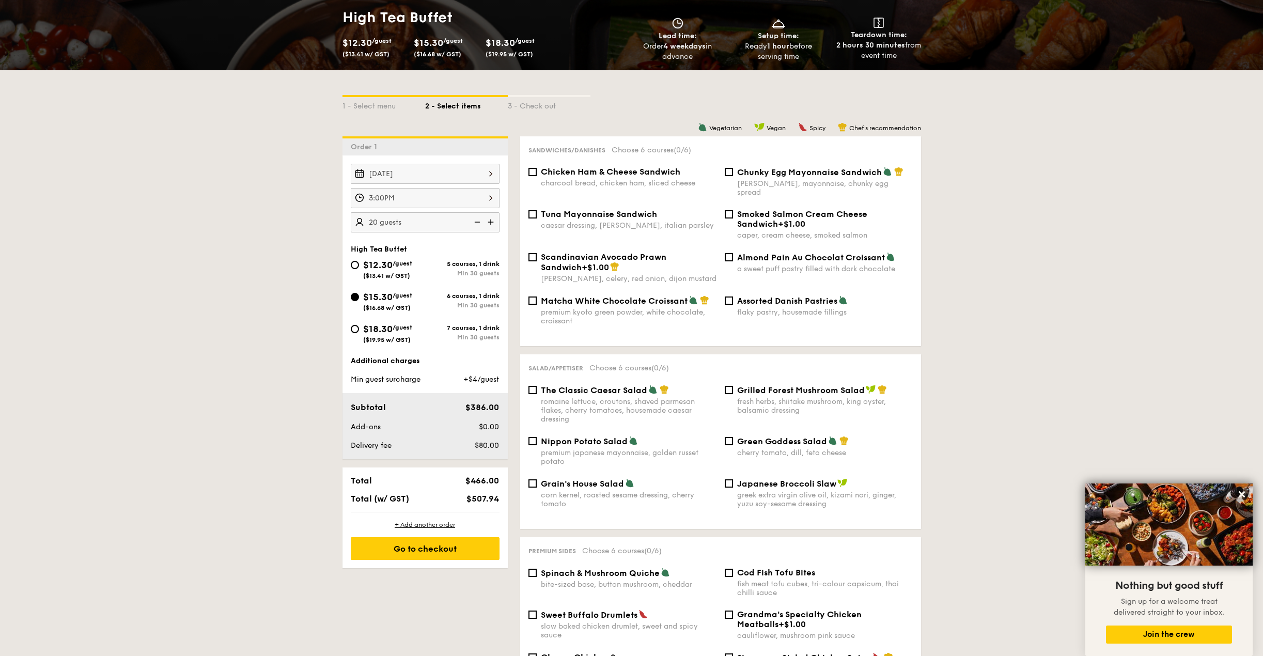
click at [491, 222] on img at bounding box center [491, 222] width 15 height 20
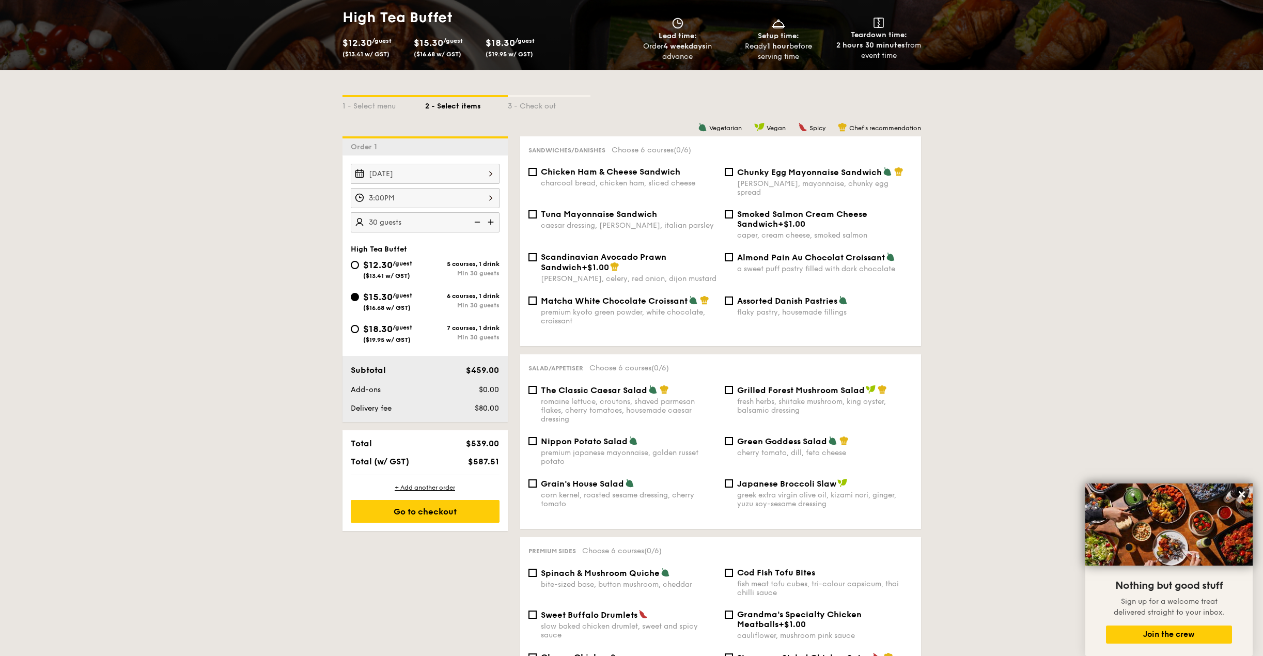
click at [476, 224] on img at bounding box center [475, 222] width 15 height 20
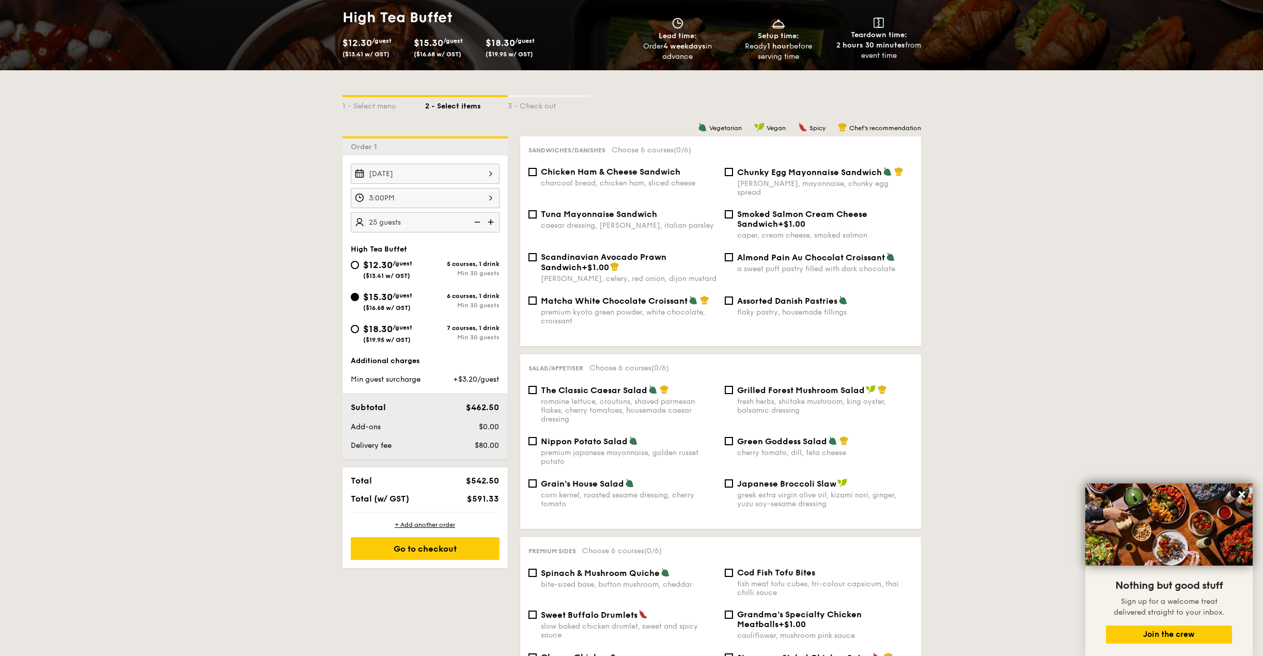
click at [476, 224] on img at bounding box center [475, 222] width 15 height 20
type input "20 guests"
drag, startPoint x: 361, startPoint y: 335, endPoint x: 455, endPoint y: 259, distance: 120.9
click at [361, 335] on div "$18.30 /guest ($19.95 w/ GST)" at bounding box center [388, 333] width 74 height 22
click at [359, 333] on input "$18.30 /guest ($19.95 w/ GST) 7 courses, 1 drink Min 30 guests" at bounding box center [355, 329] width 8 height 8
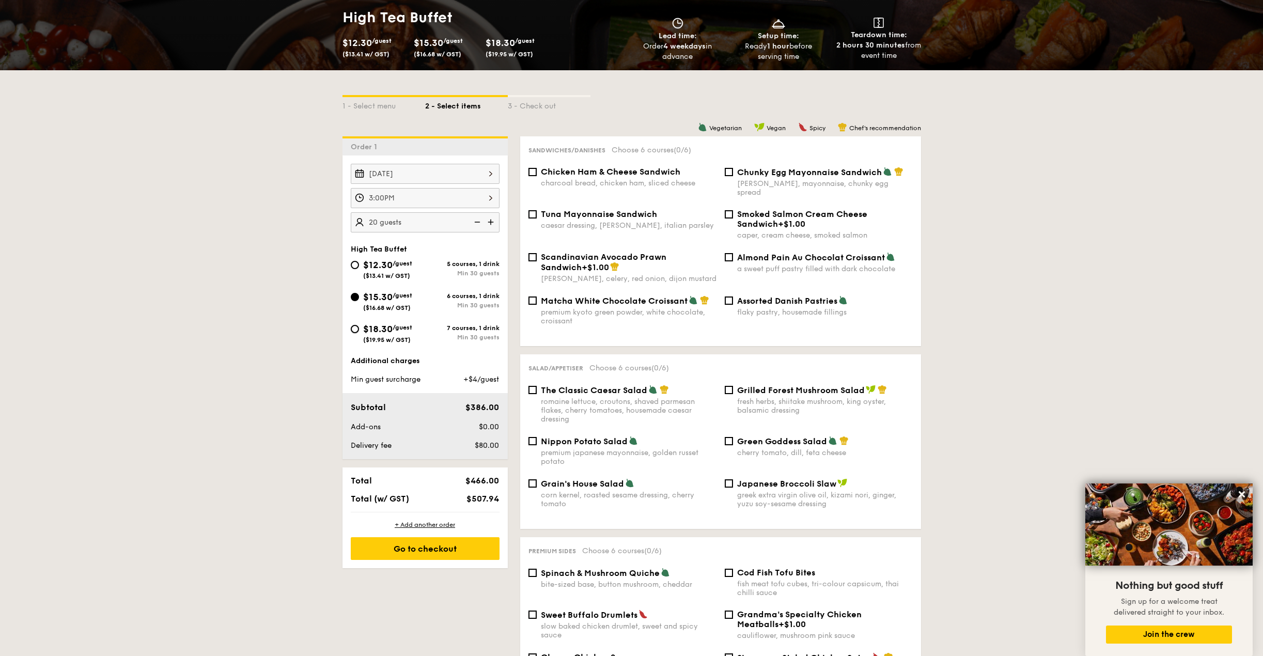
radio input "true"
click at [491, 222] on img at bounding box center [491, 222] width 15 height 20
click at [478, 224] on img at bounding box center [475, 222] width 15 height 20
type input "20 guests"
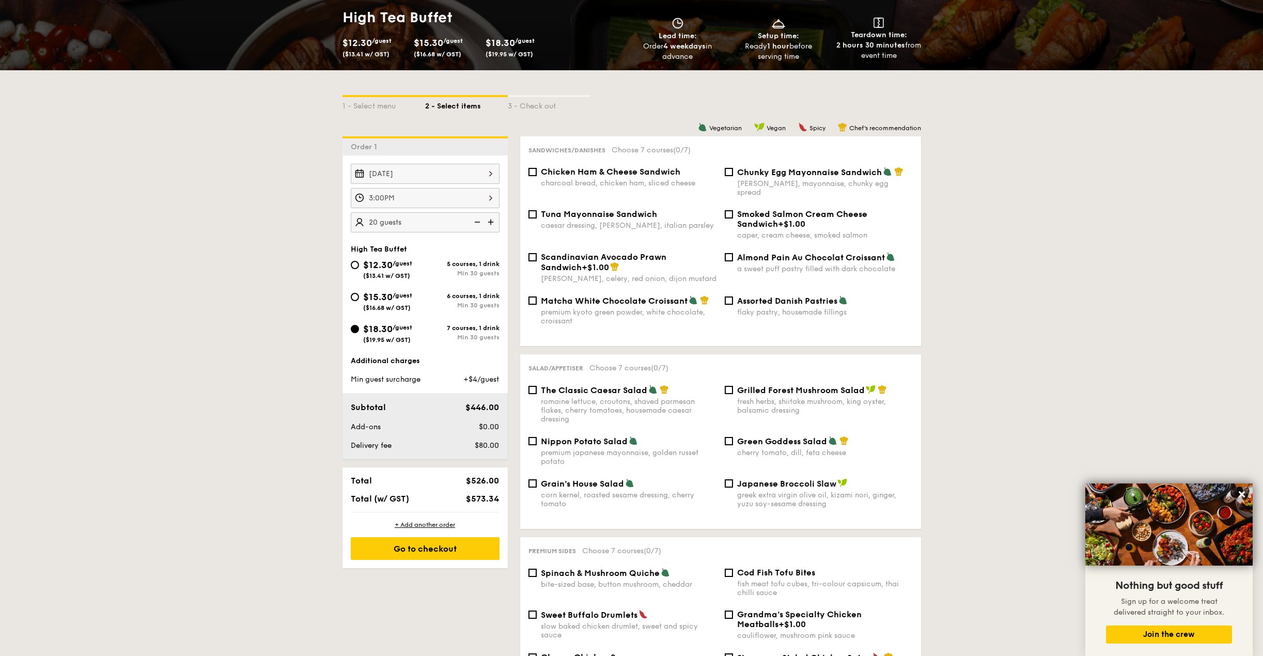
click at [363, 301] on span "$15.30" at bounding box center [377, 296] width 29 height 11
click at [359, 301] on input "$15.30 /guest ($16.68 w/ GST) 6 courses, 1 drink Min 30 guests" at bounding box center [355, 297] width 8 height 8
radio input "true"
click at [477, 226] on img at bounding box center [475, 222] width 15 height 20
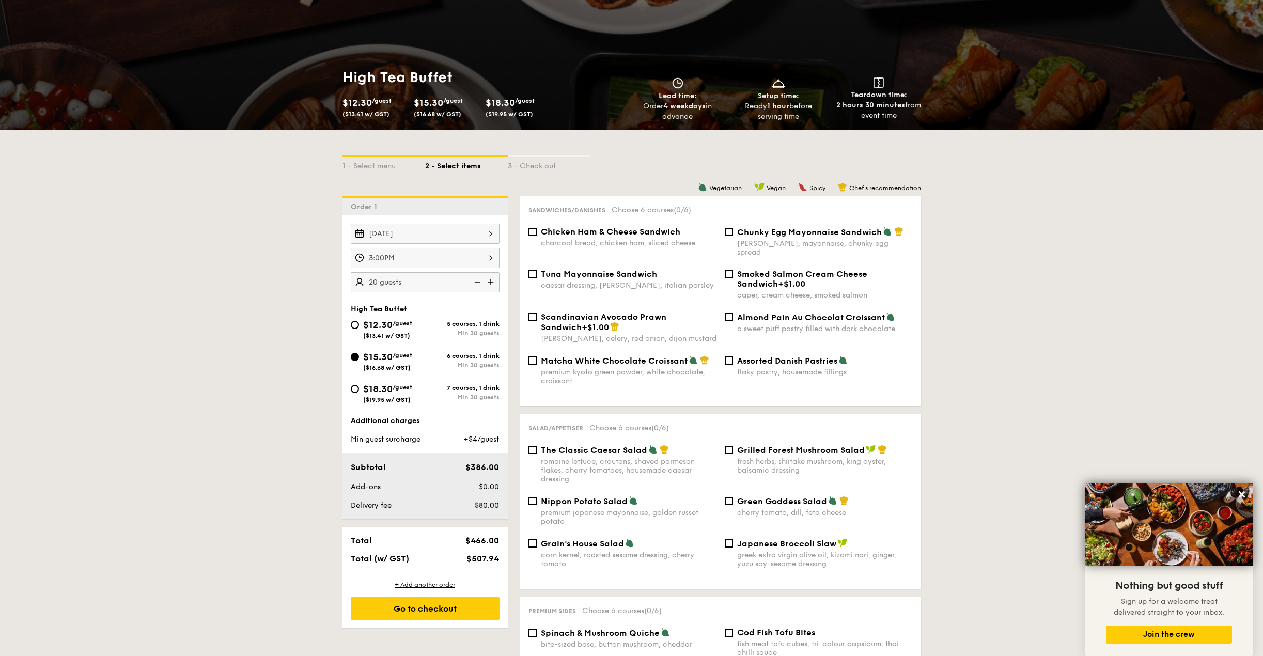
scroll to position [0, 0]
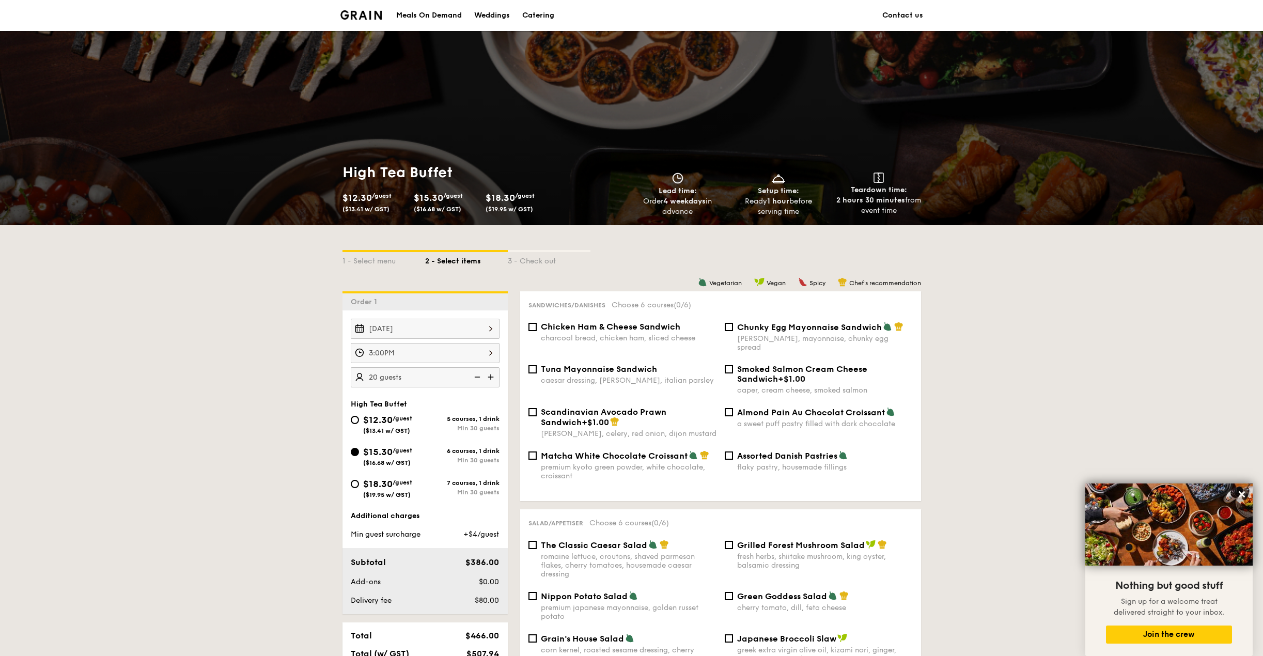
click at [790, 326] on span "Chunky Egg Mayonnaise Sandwich" at bounding box center [809, 327] width 145 height 10
click at [733, 326] on input "Chunky Egg Mayonnaise Sandwich dijon mustard, mayonnaise, chunky egg spread" at bounding box center [729, 327] width 8 height 8
checkbox input "true"
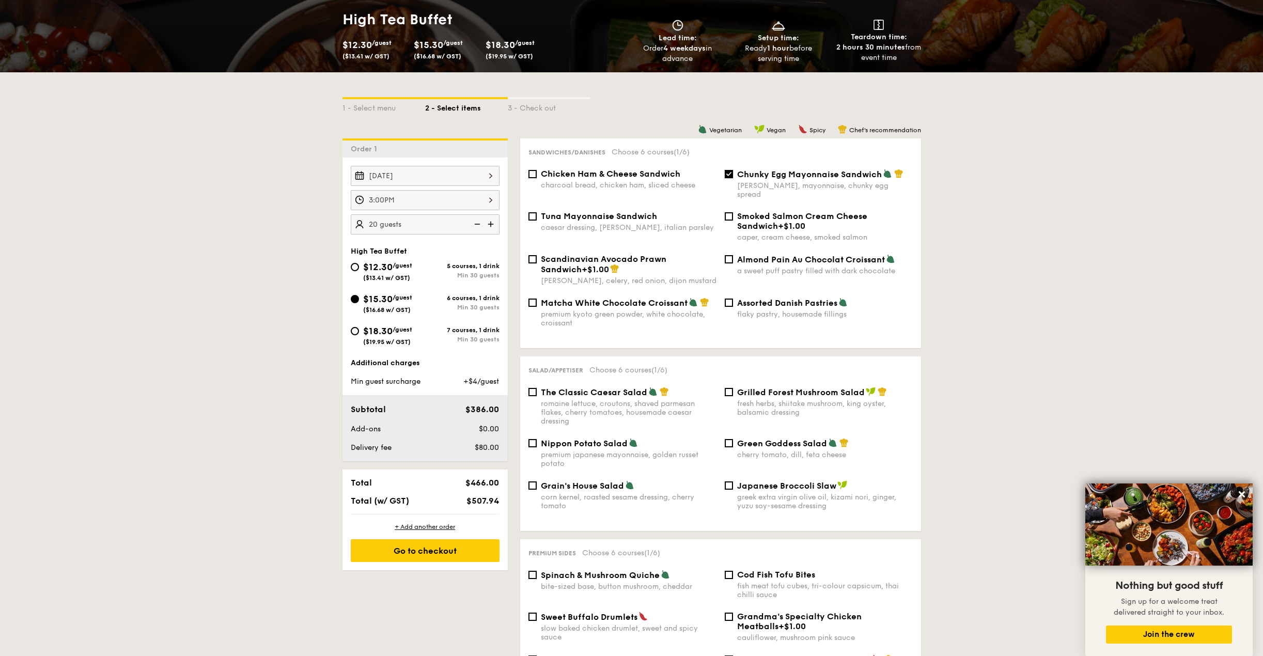
scroll to position [155, 0]
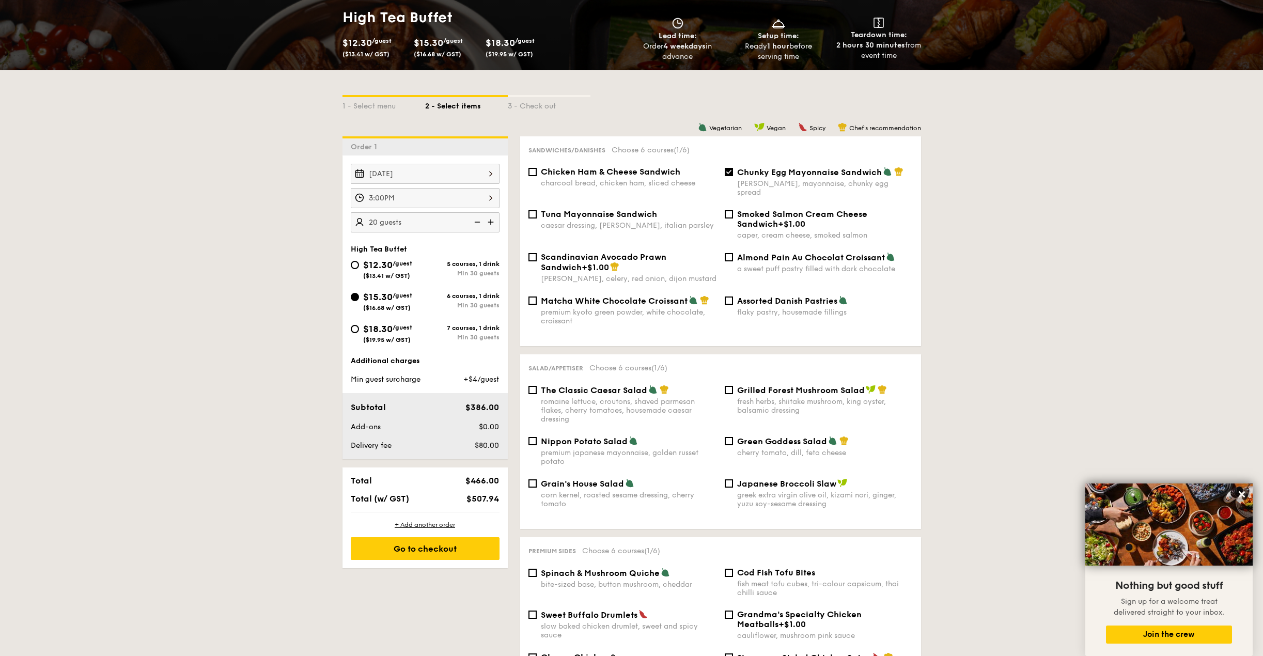
click at [586, 436] on span "Nippon Potato Salad" at bounding box center [584, 441] width 87 height 10
click at [537, 437] on input "Nippon Potato Salad premium japanese mayonnaise, golden russet potato" at bounding box center [532, 441] width 8 height 8
checkbox input "true"
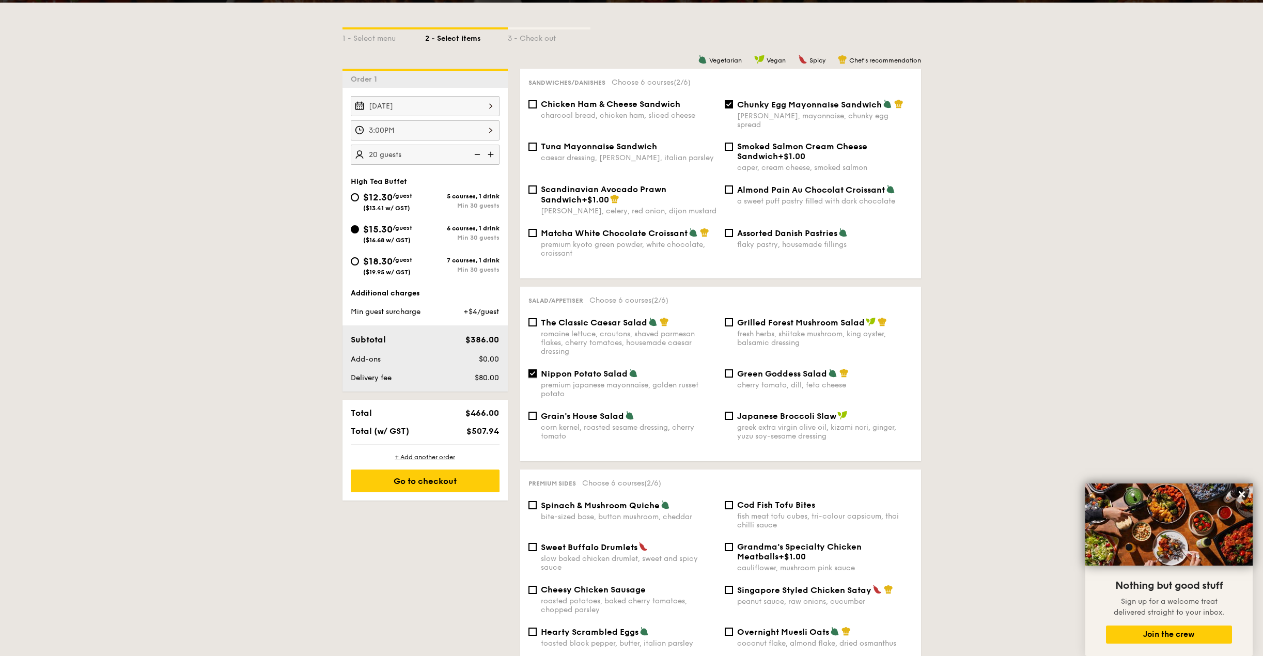
scroll to position [413, 0]
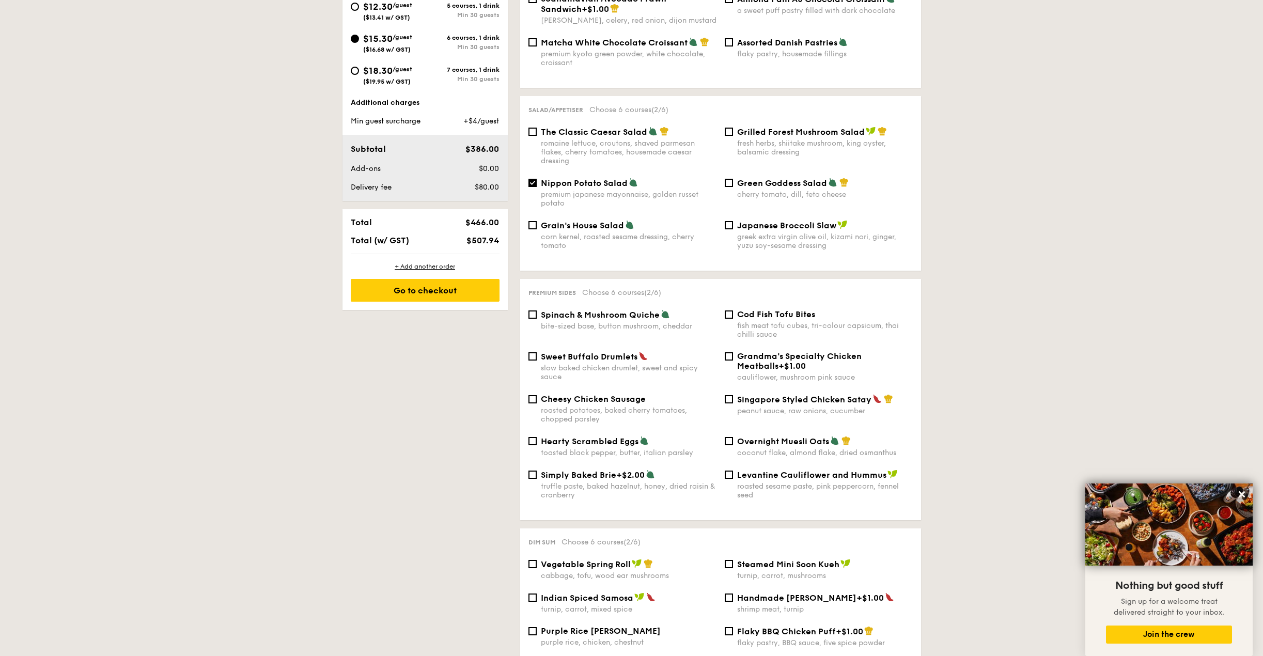
click at [796, 309] on span "Cod Fish Tofu Bites" at bounding box center [776, 314] width 78 height 10
click at [733, 310] on input "Cod Fish Tofu Bites fish meat tofu cubes, tri-colour capsicum, thai chilli sauce" at bounding box center [729, 314] width 8 height 8
checkbox input "true"
click at [779, 395] on span "Singapore Styled Chicken Satay" at bounding box center [804, 400] width 134 height 10
click at [733, 395] on input "Singapore Styled Chicken Satay peanut sauce, raw onions, cucumber" at bounding box center [729, 399] width 8 height 8
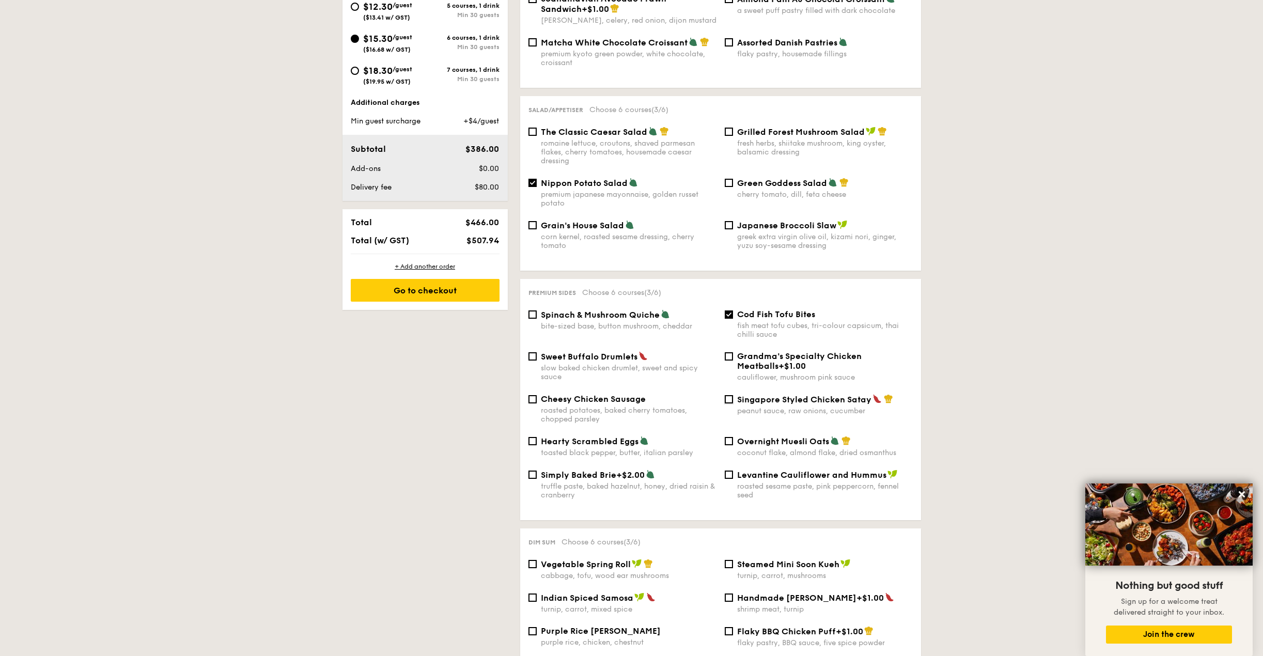
checkbox input "true"
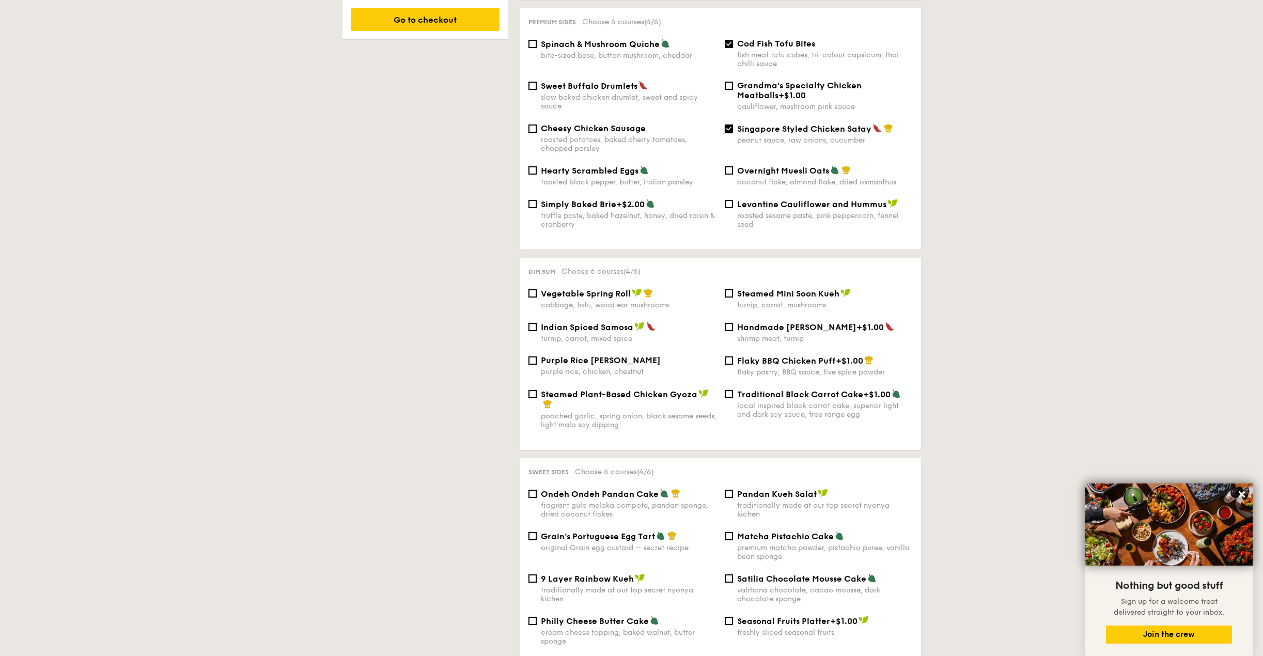
scroll to position [723, 0]
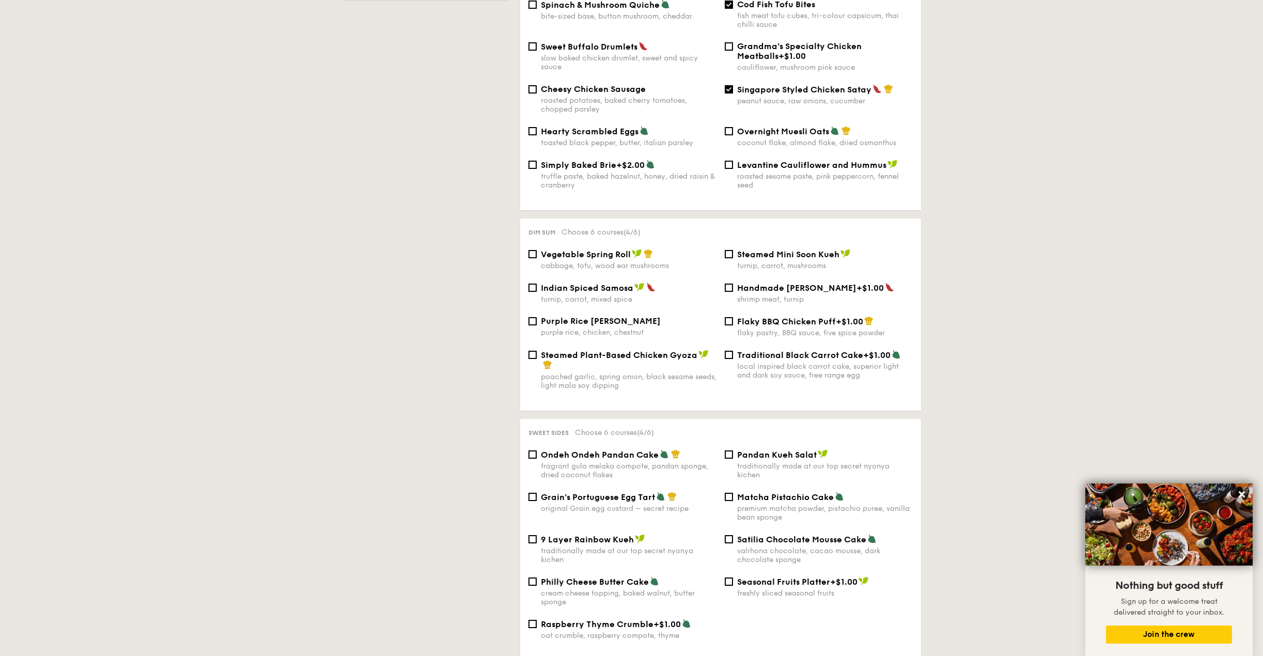
click at [775, 350] on span "Traditional Black Carrot Cake" at bounding box center [800, 355] width 126 height 10
click at [733, 351] on input "Traditional Black Carrot Cake +$1.00 local inspired black carrot cake, superior…" at bounding box center [729, 355] width 8 height 8
checkbox input "true"
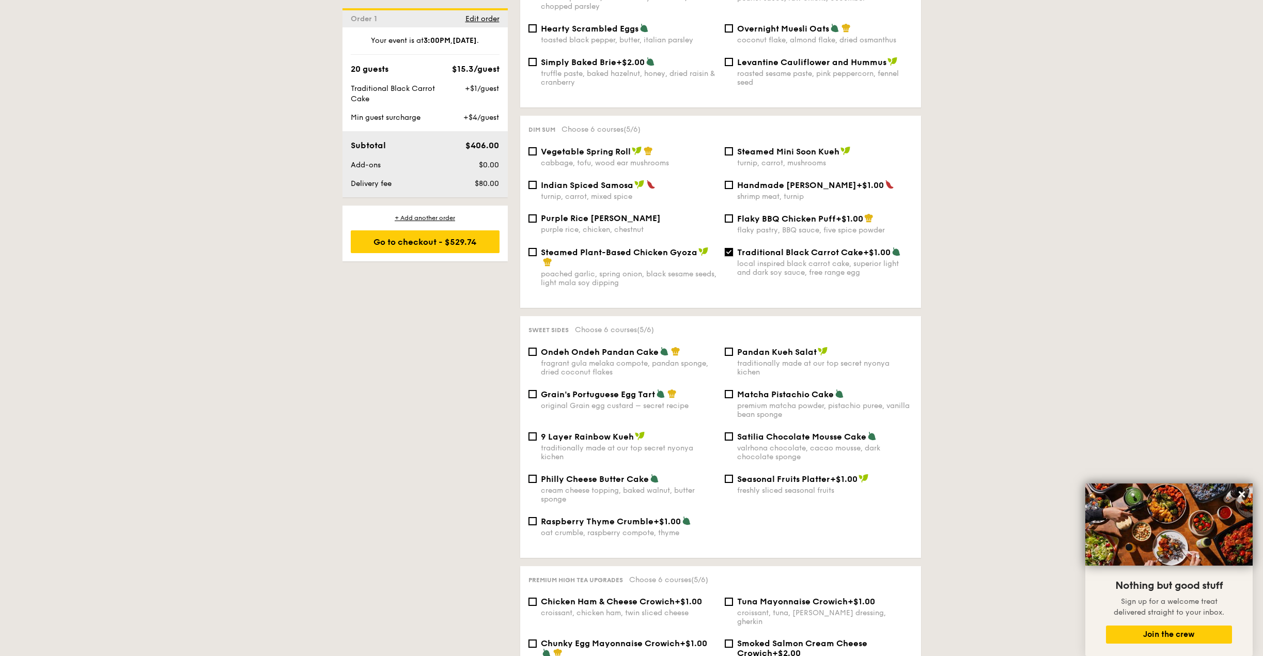
scroll to position [826, 0]
click at [580, 431] on div "9 Layer Rainbow Kueh" at bounding box center [629, 436] width 176 height 10
click at [537, 432] on input "9 Layer Rainbow Kueh traditionally made at our top secret nyonya kichen" at bounding box center [532, 436] width 8 height 8
checkbox input "true"
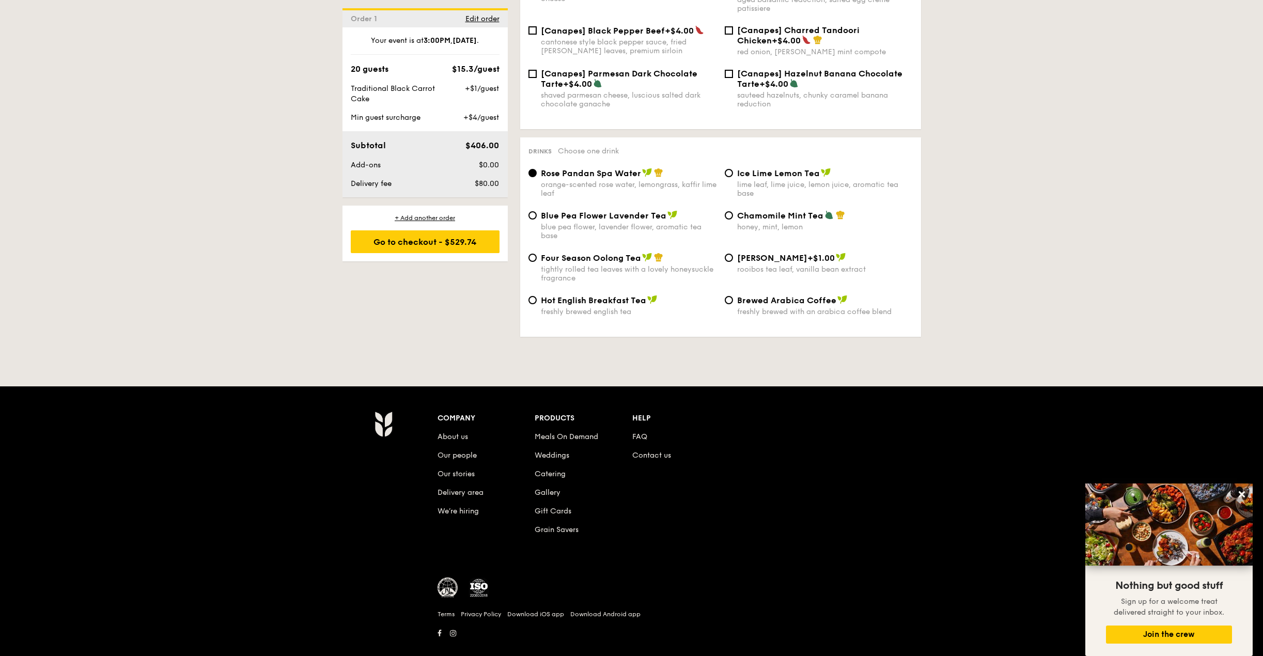
scroll to position [1483, 0]
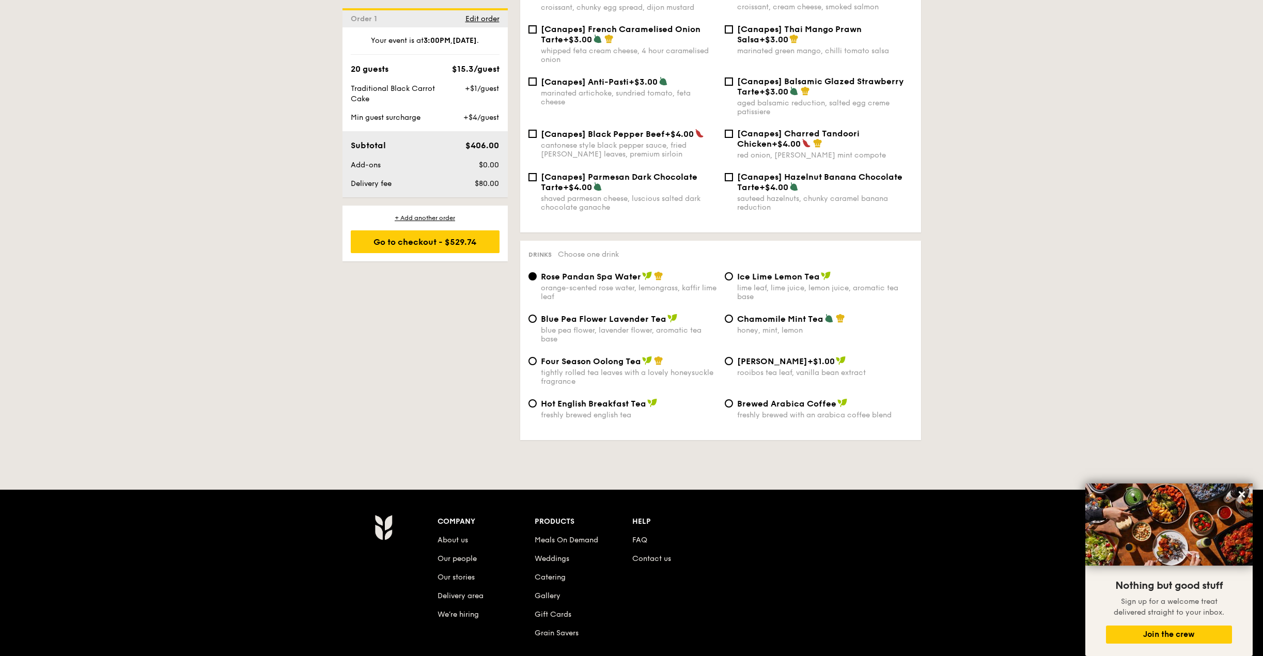
click at [601, 326] on div "blue pea flower, lavender flower, aromatic tea base" at bounding box center [629, 335] width 176 height 18
click at [537, 315] on input "Blue Pea Flower Lavender Tea blue pea flower, lavender flower, aromatic tea base" at bounding box center [532, 319] width 8 height 8
radio input "true"
click at [451, 235] on div "Go to checkout - $529.74" at bounding box center [425, 241] width 149 height 23
